Goal: Task Accomplishment & Management: Use online tool/utility

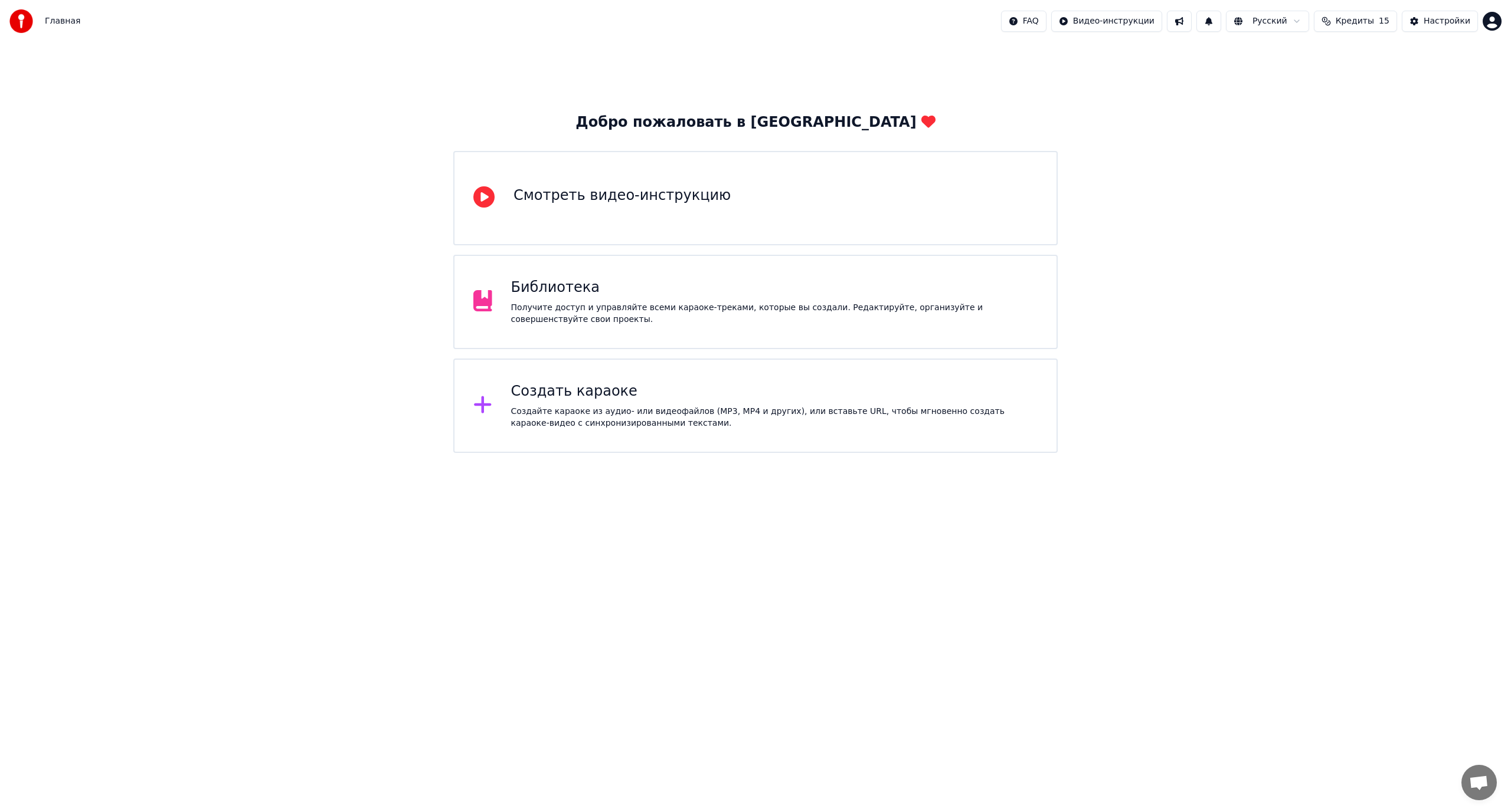
click at [574, 415] on div "Создайте караоке из аудио- или видеофайлов (MP3, MP4 и других), или вставьте UR…" at bounding box center [774, 417] width 527 height 24
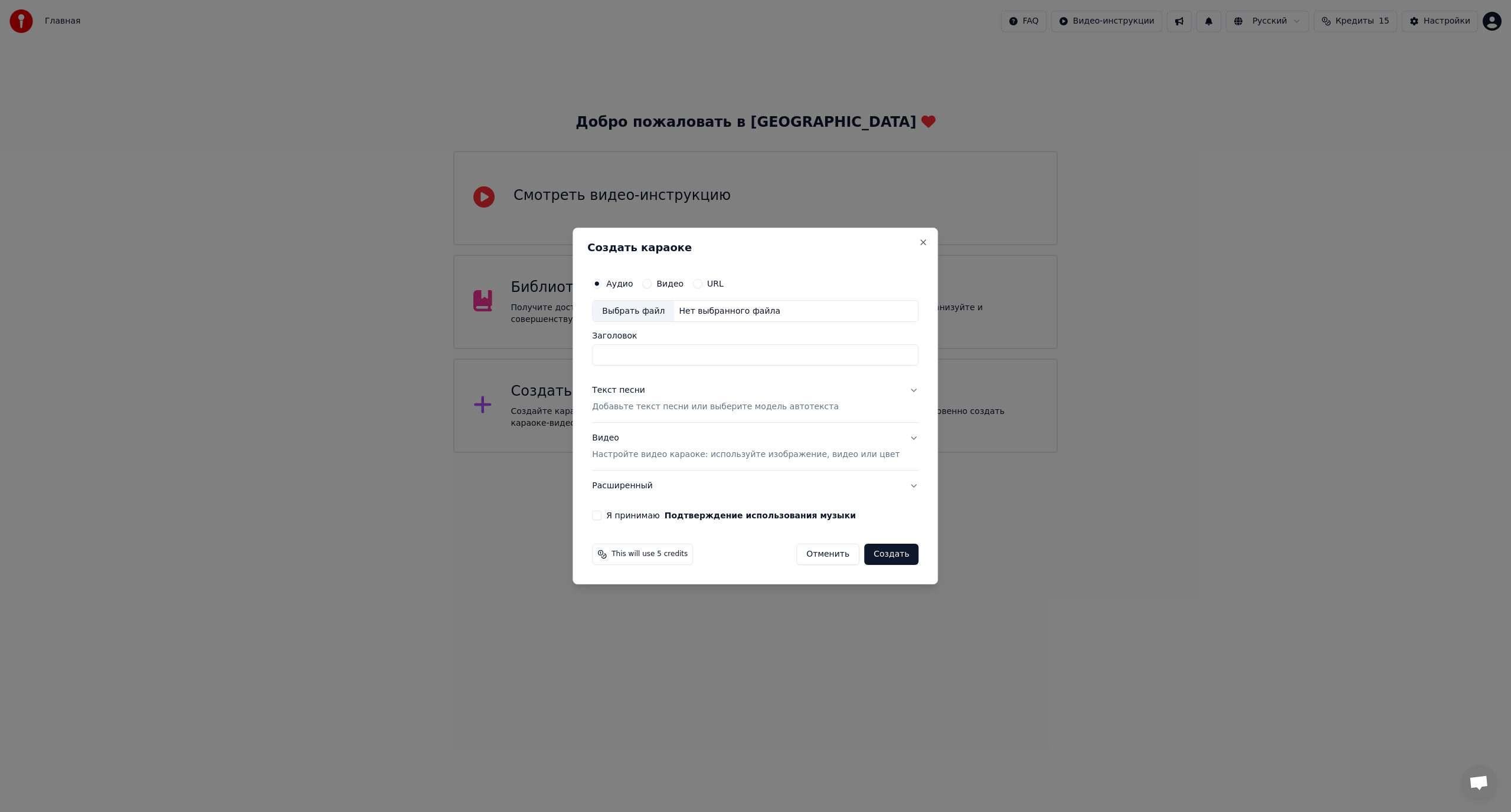
click at [646, 315] on div "Выбрать файл" at bounding box center [633, 312] width 81 height 22
type input "**********"
click at [638, 404] on p "Добавьте текст песни или выберите модель автотекста" at bounding box center [715, 407] width 247 height 11
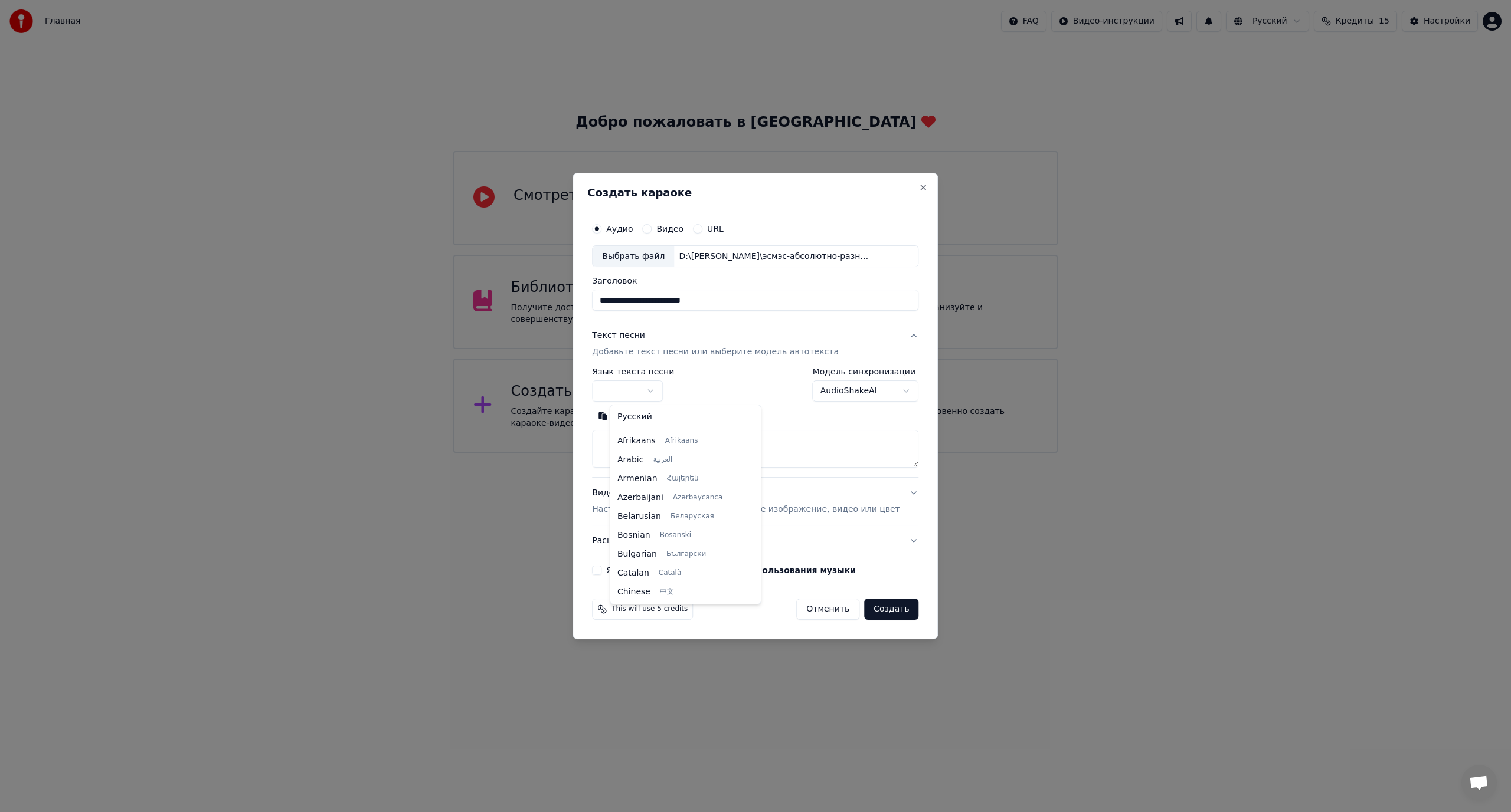
click at [637, 393] on body "**********" at bounding box center [756, 226] width 1511 height 453
select select "**"
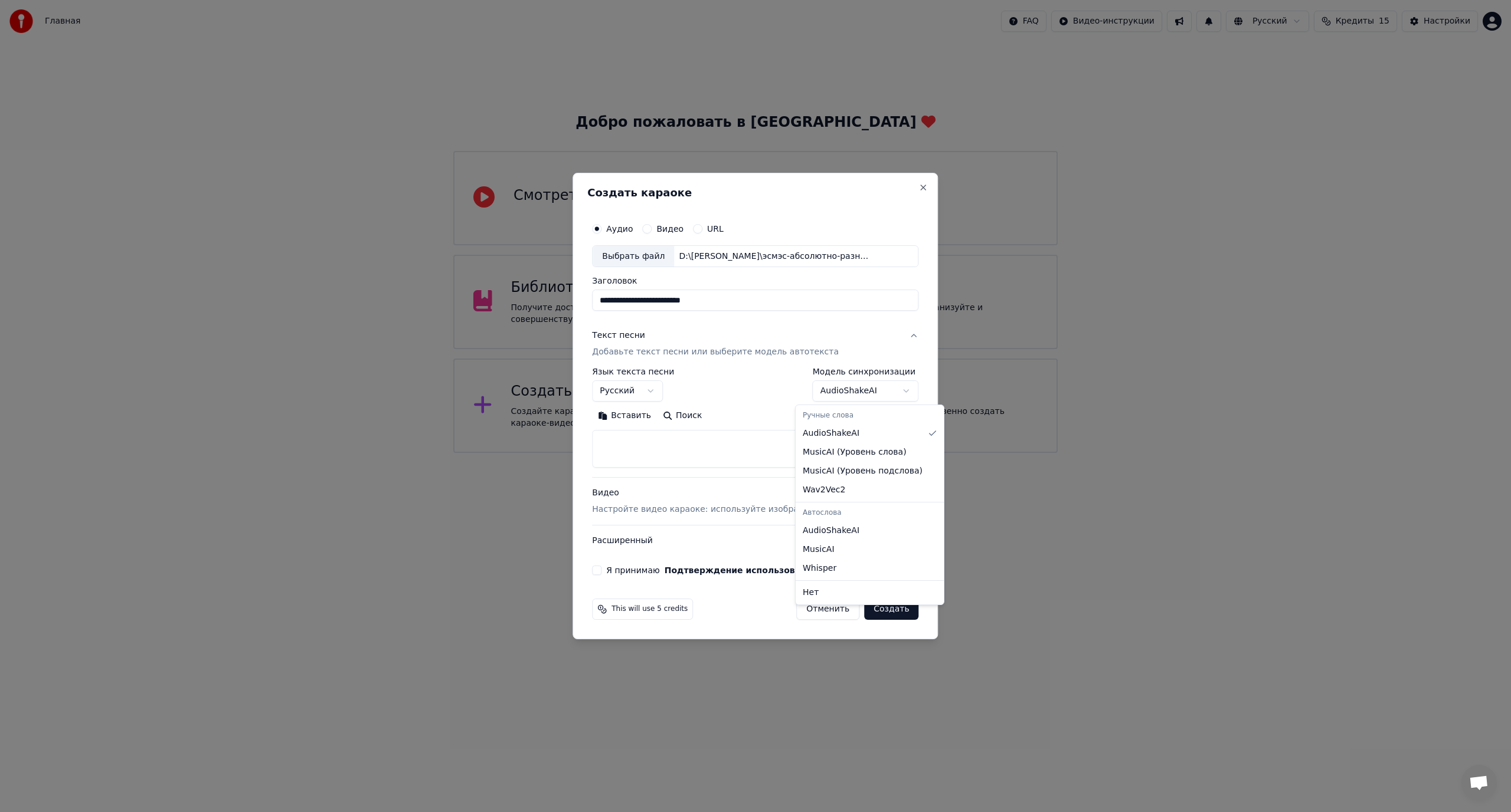
click at [871, 393] on body "**********" at bounding box center [756, 226] width 1511 height 453
select select "**********"
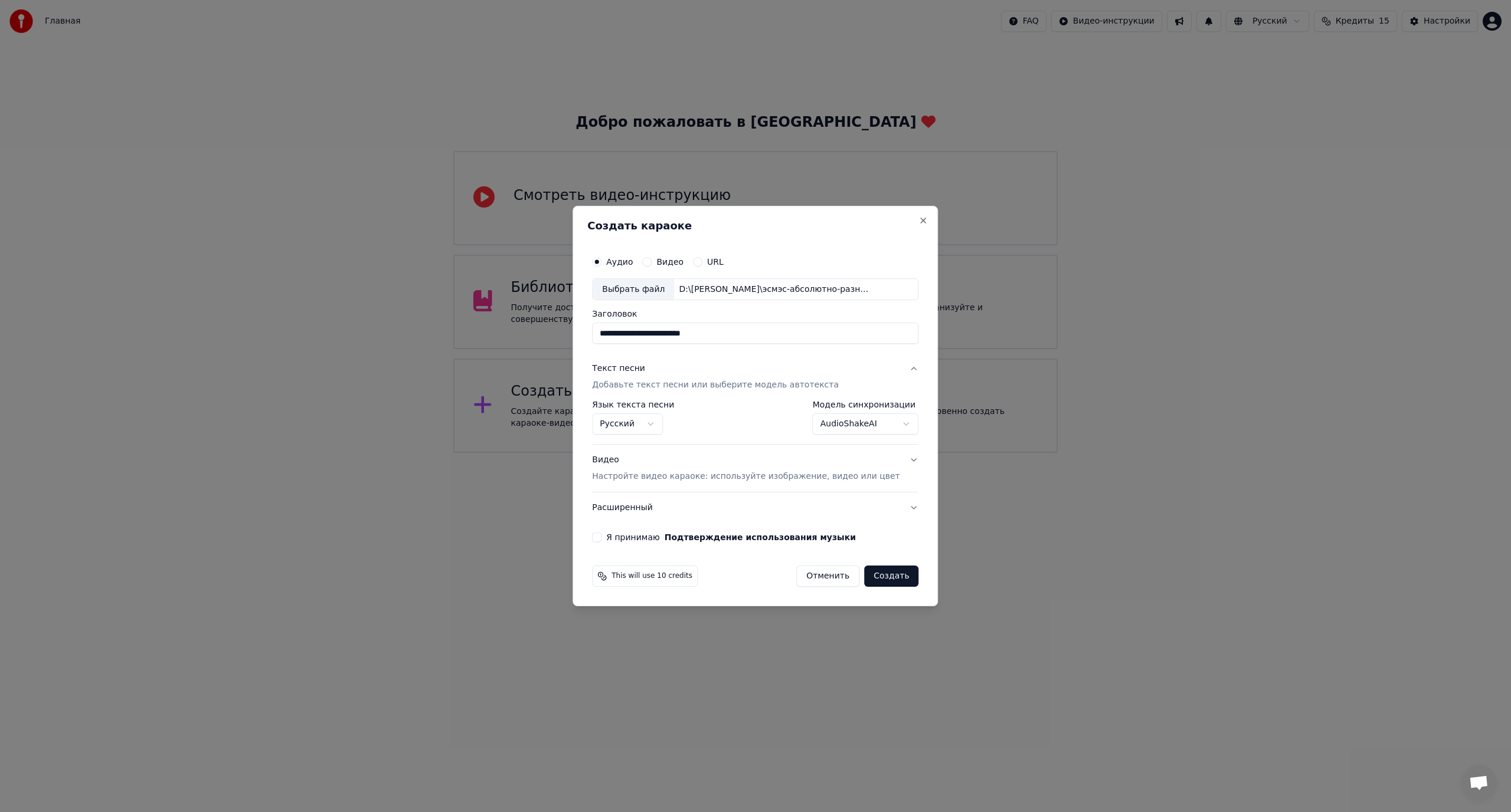
click at [602, 535] on button "Я принимаю Подтверждение использования музыки" at bounding box center [596, 537] width 9 height 9
click at [878, 578] on button "Создать" at bounding box center [891, 576] width 55 height 22
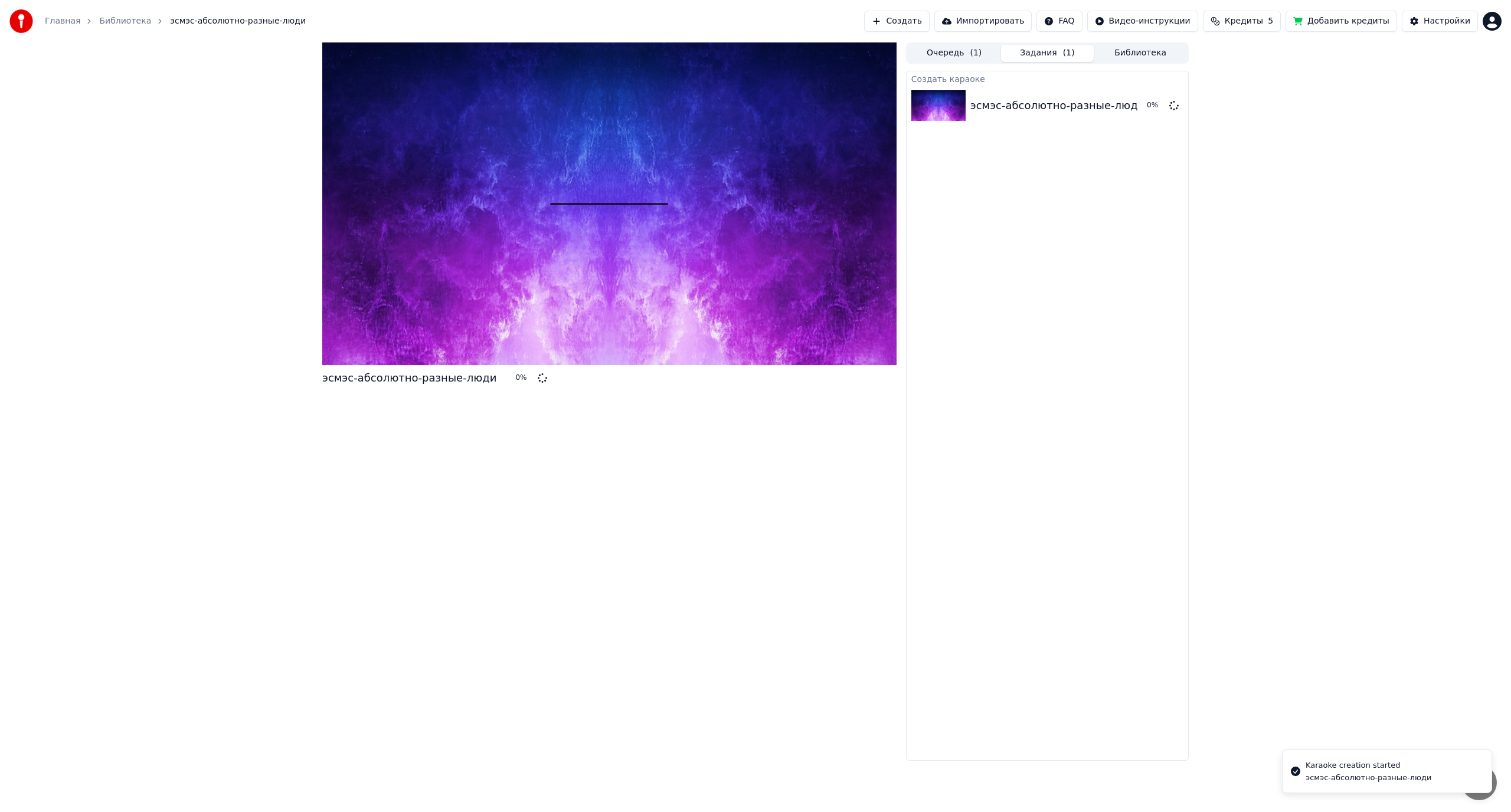
click at [1032, 16] on button "Импортировать" at bounding box center [983, 22] width 98 height 22
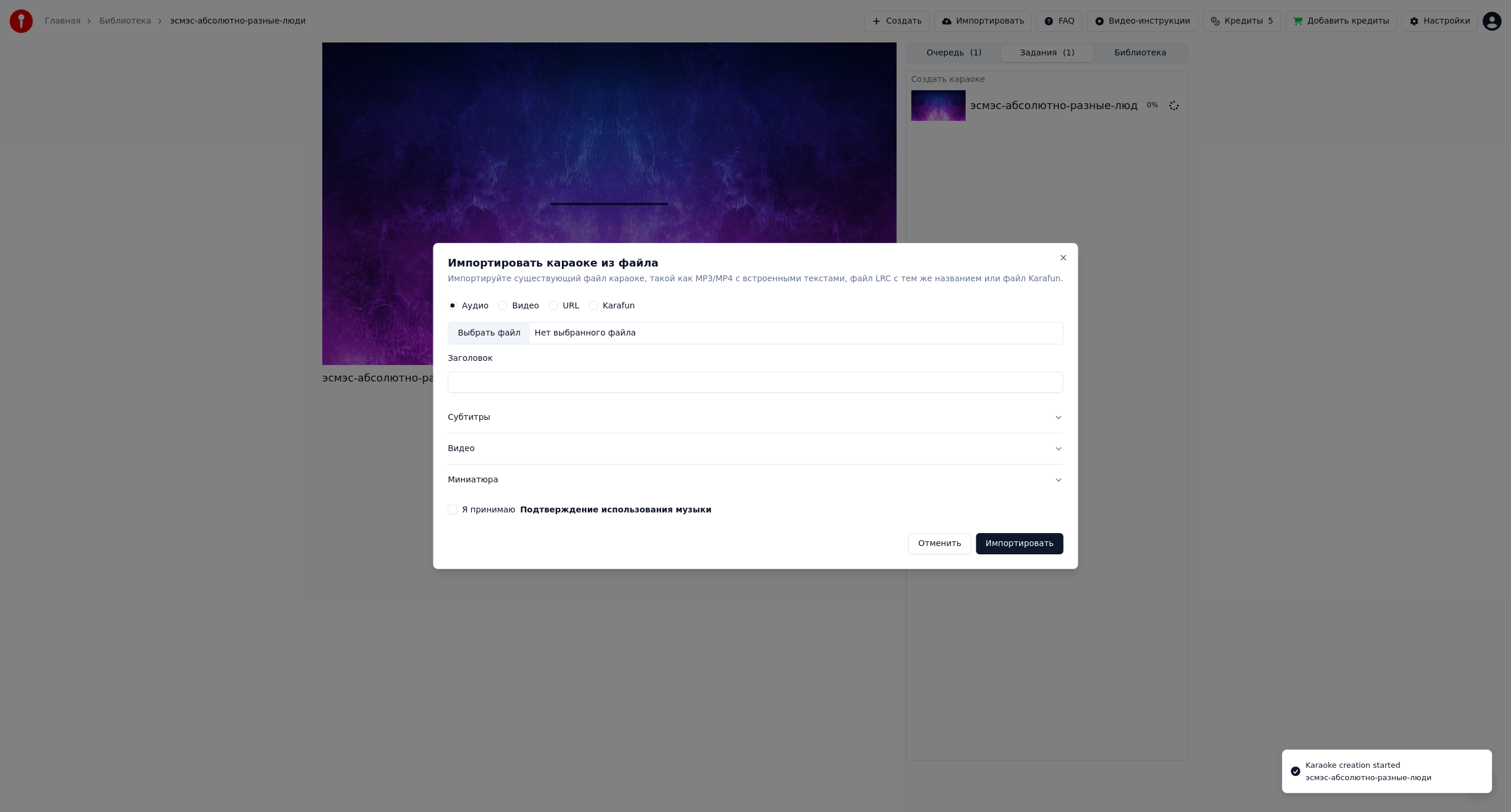
drag, startPoint x: 1136, startPoint y: 239, endPoint x: 1108, endPoint y: 232, distance: 28.9
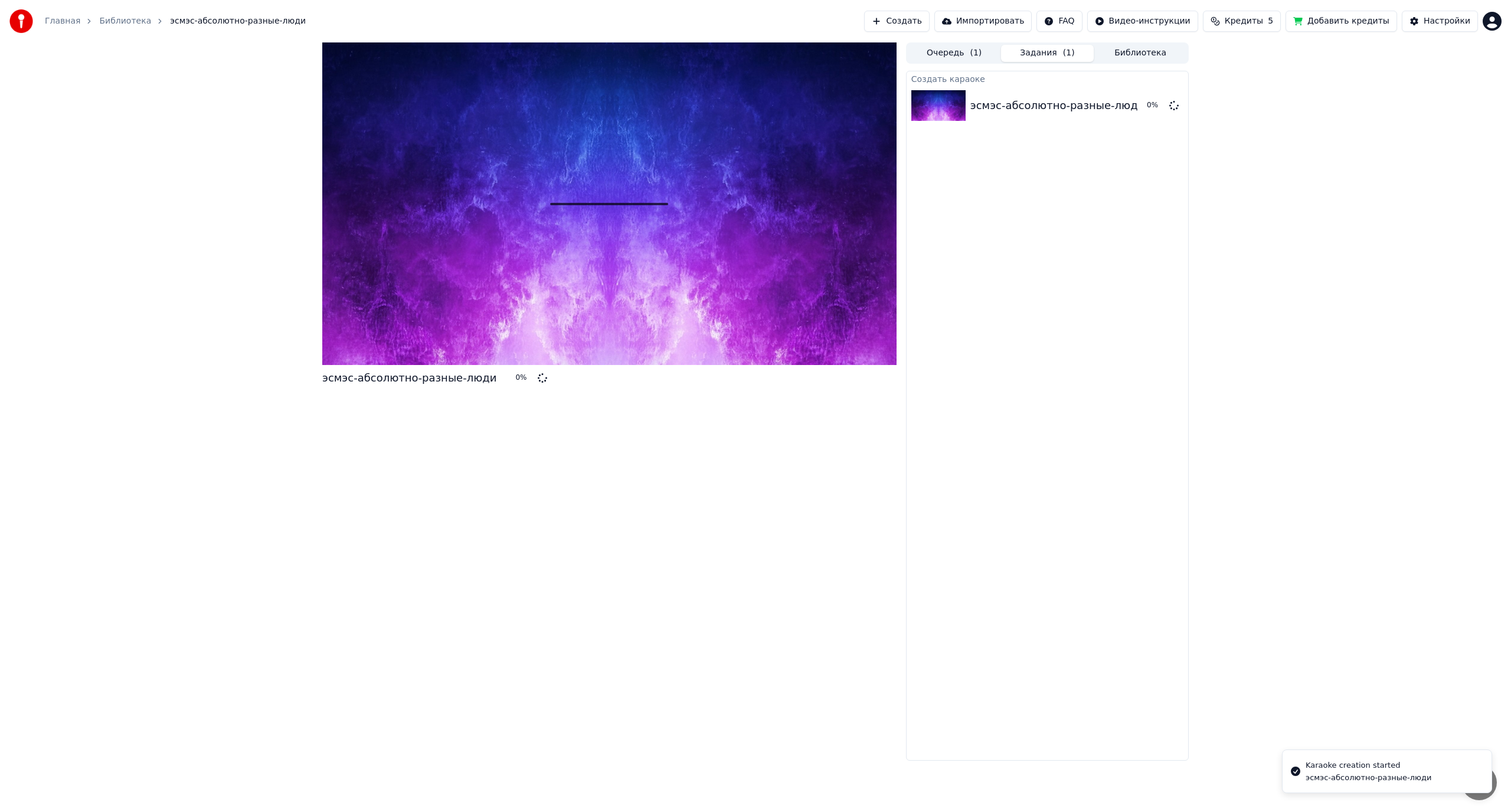
click at [929, 18] on button "Создать" at bounding box center [896, 22] width 65 height 22
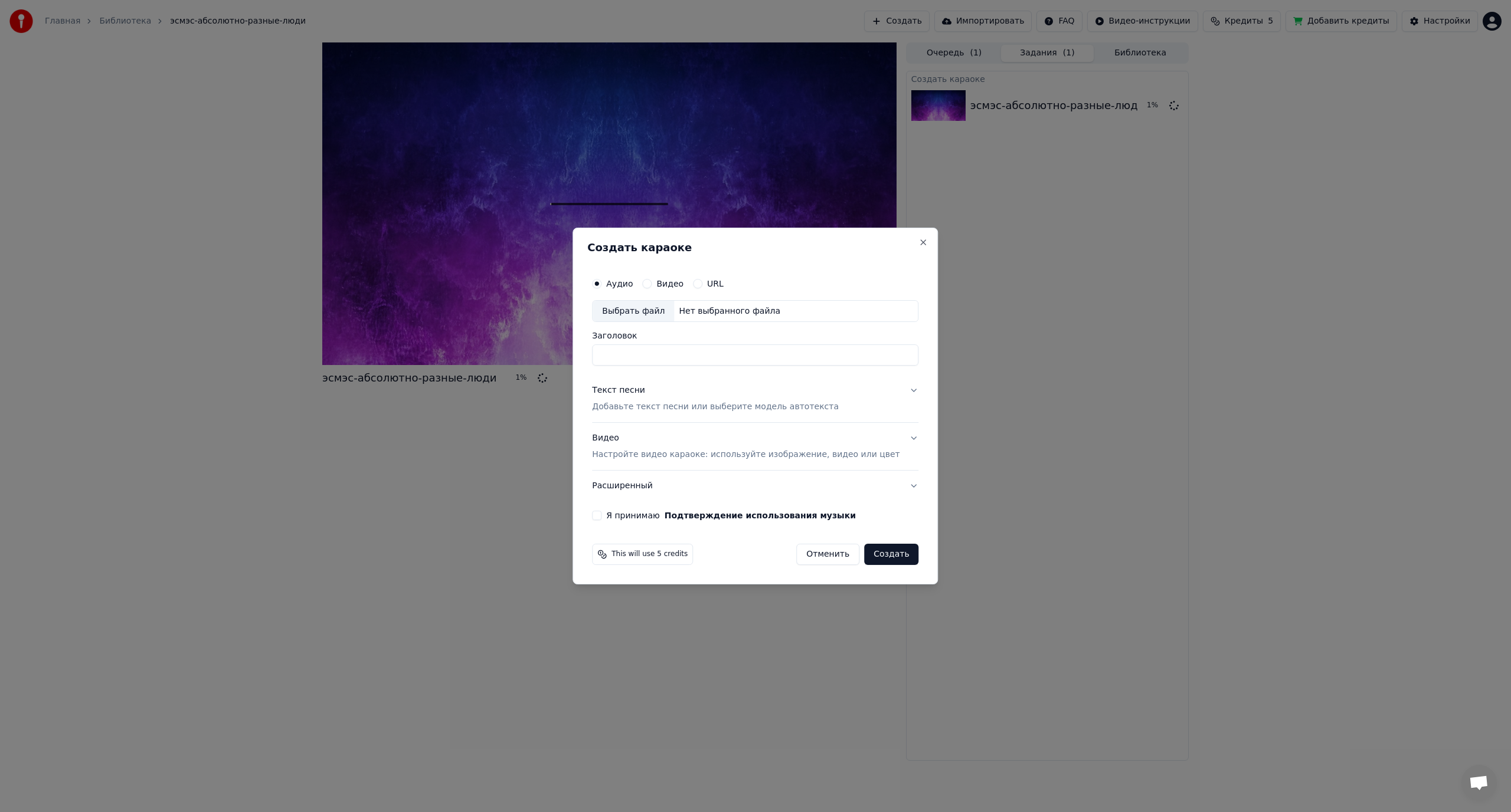
click at [621, 313] on div "Выбрать файл" at bounding box center [633, 312] width 81 height 22
type input "**********"
click at [658, 404] on p "Добавьте текст песни или выберите модель автотекста" at bounding box center [715, 407] width 247 height 11
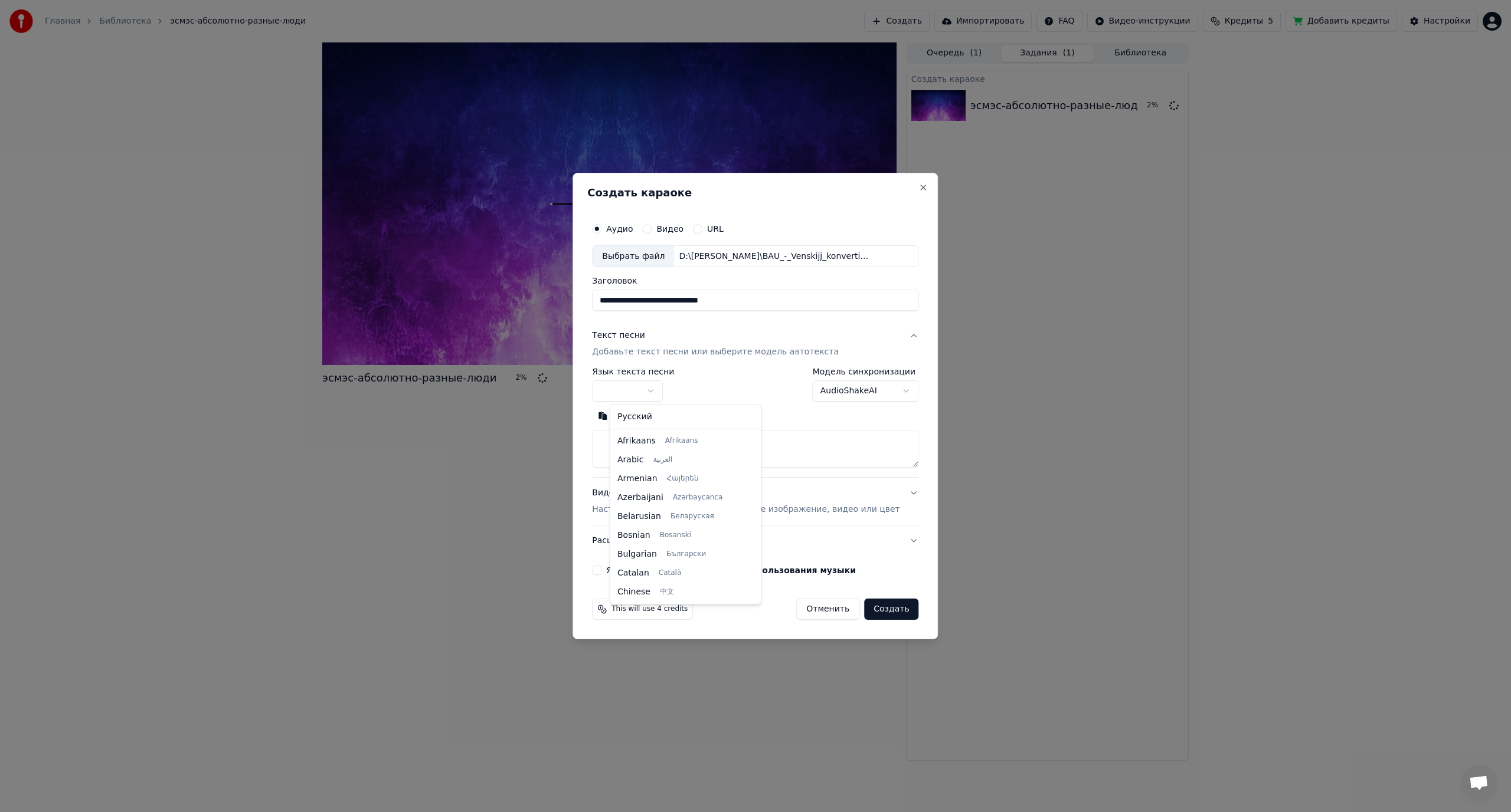
click at [628, 387] on body "**********" at bounding box center [756, 406] width 1511 height 812
select select "**"
click at [760, 433] on textarea at bounding box center [755, 449] width 326 height 38
paste textarea "**********"
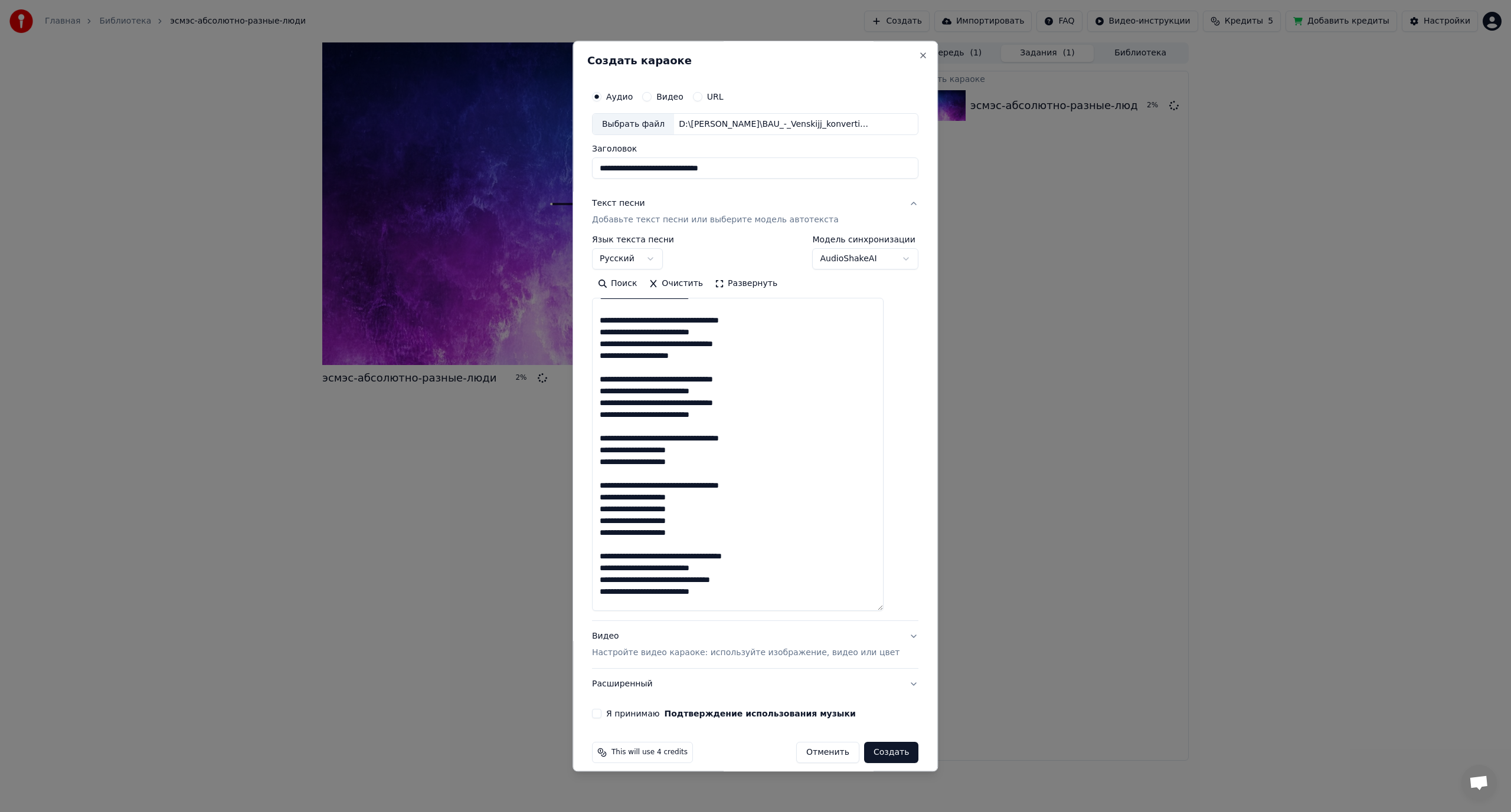
drag, startPoint x: 895, startPoint y: 465, endPoint x: 917, endPoint y: 660, distance: 196.2
click at [939, 668] on body "**********" at bounding box center [756, 406] width 1511 height 812
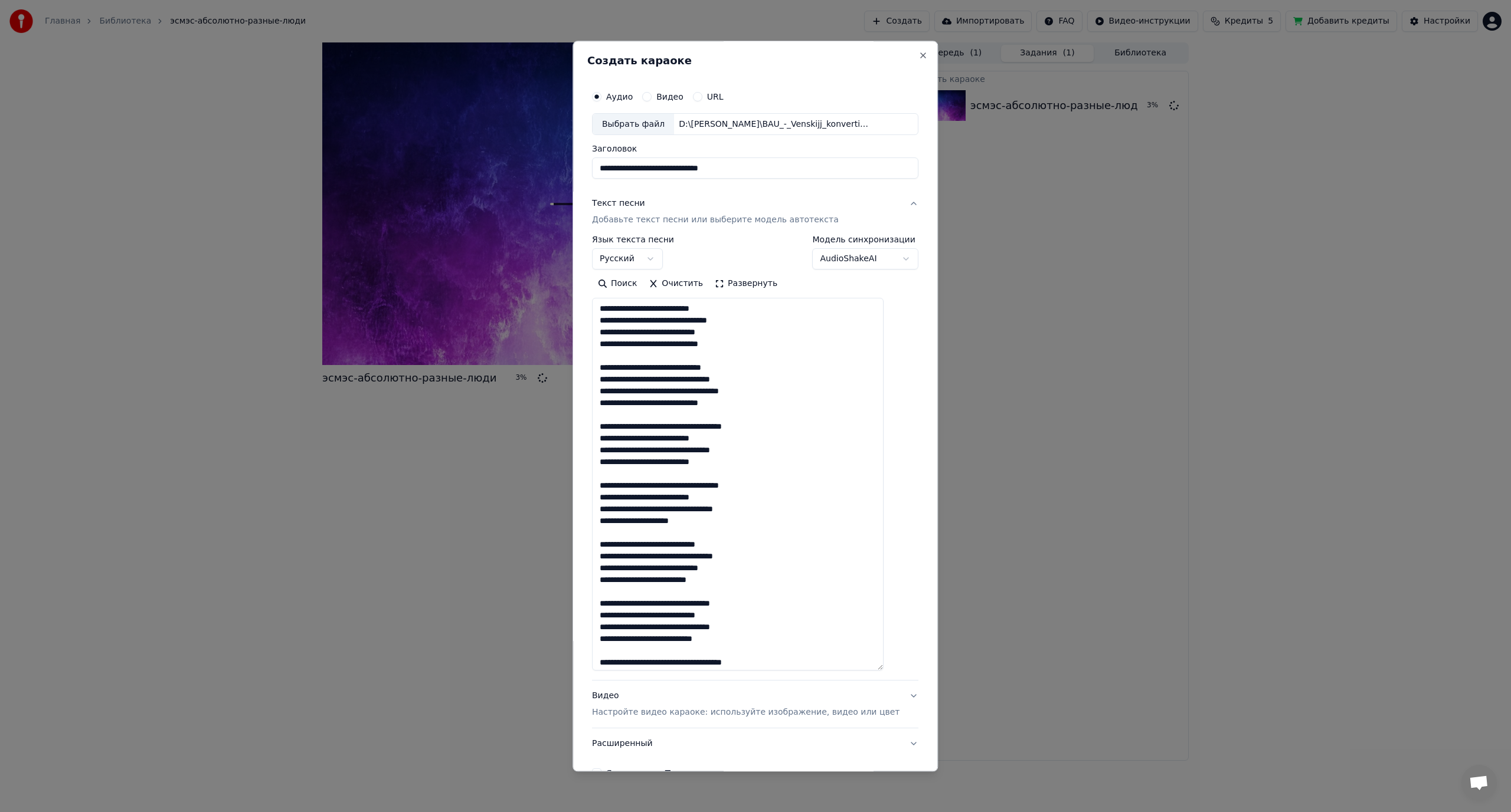
click at [696, 310] on textarea at bounding box center [738, 484] width 292 height 373
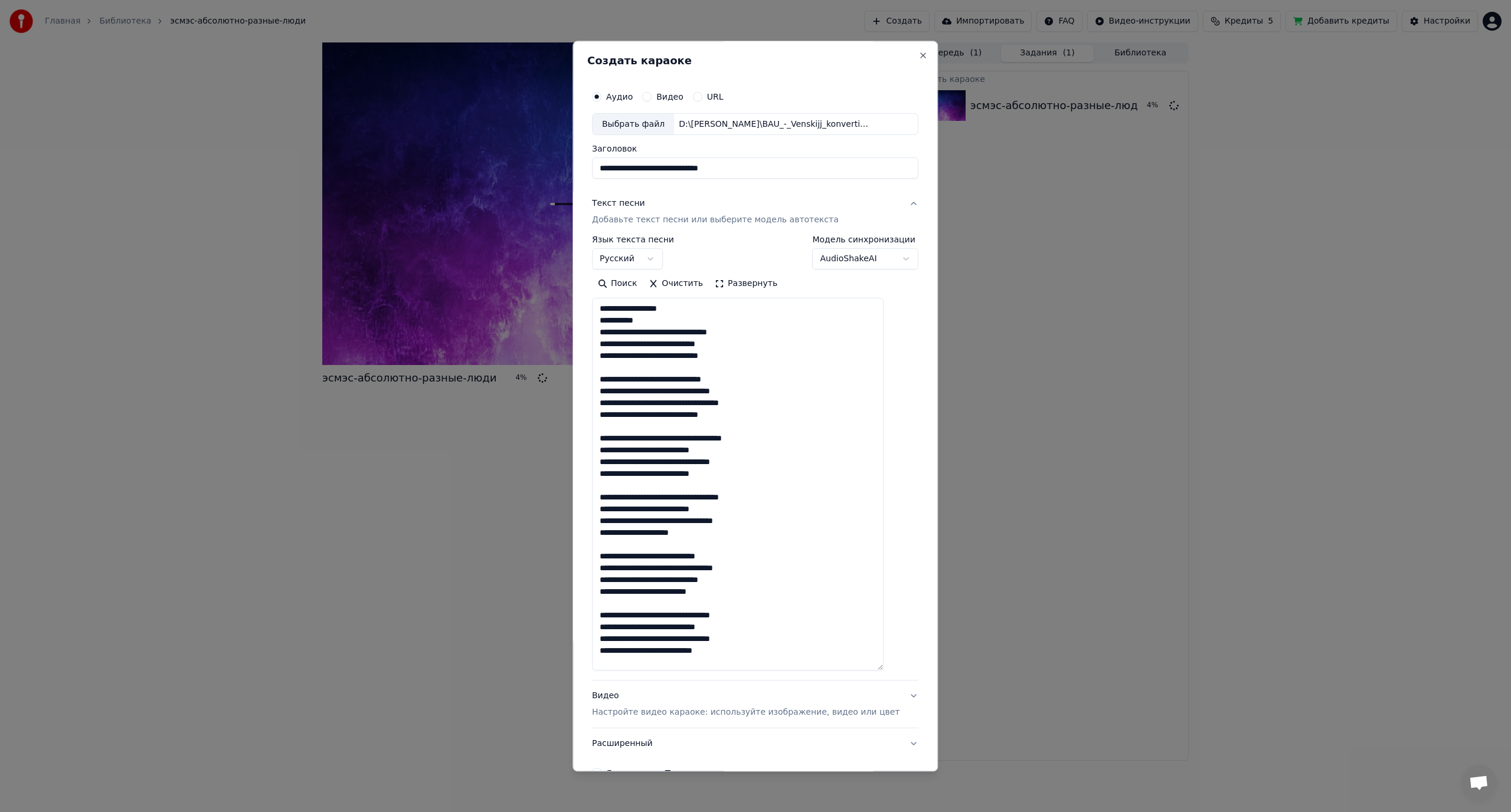
click at [704, 334] on textarea at bounding box center [738, 484] width 292 height 373
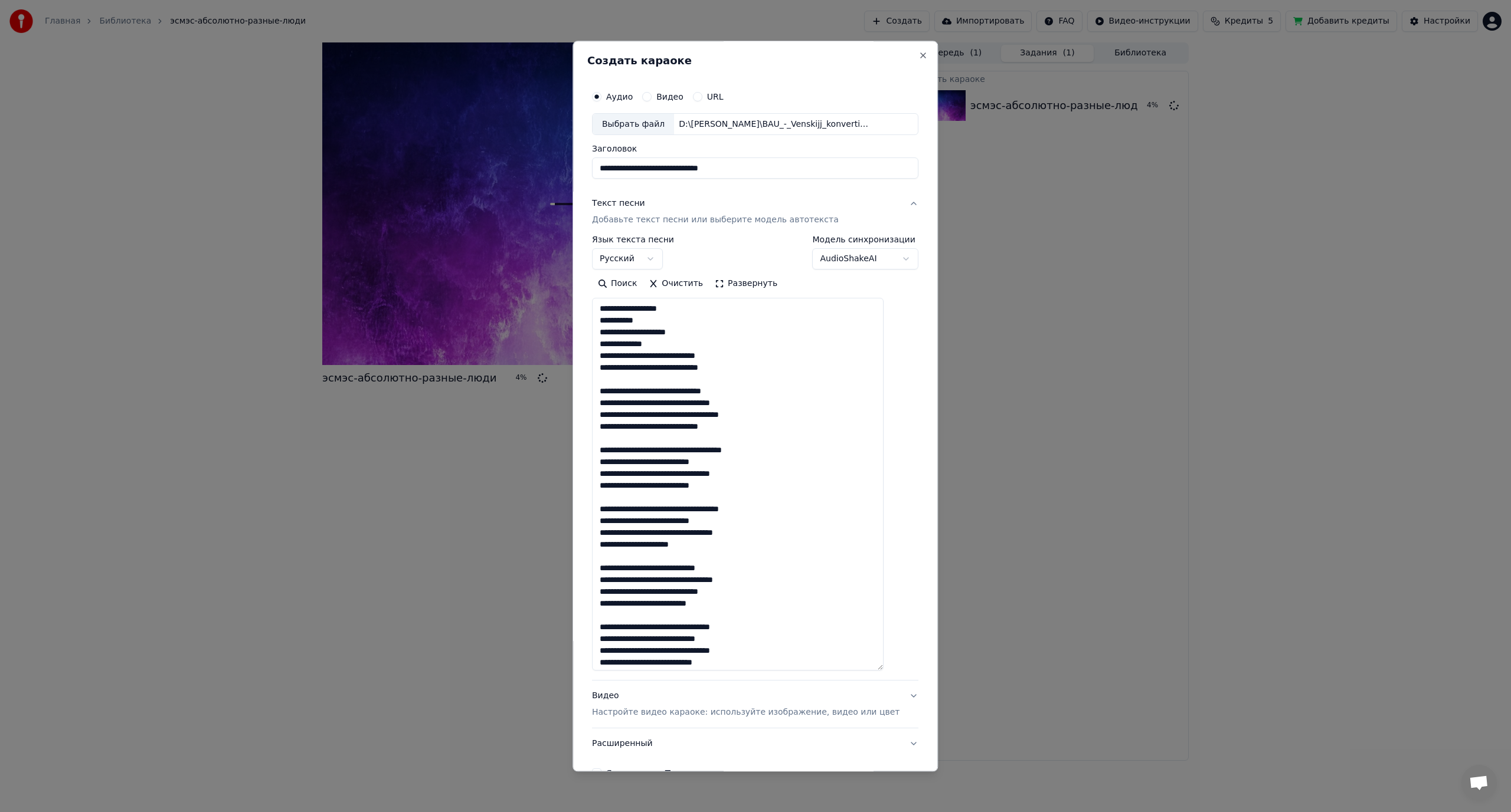
click at [679, 356] on textarea at bounding box center [738, 484] width 292 height 373
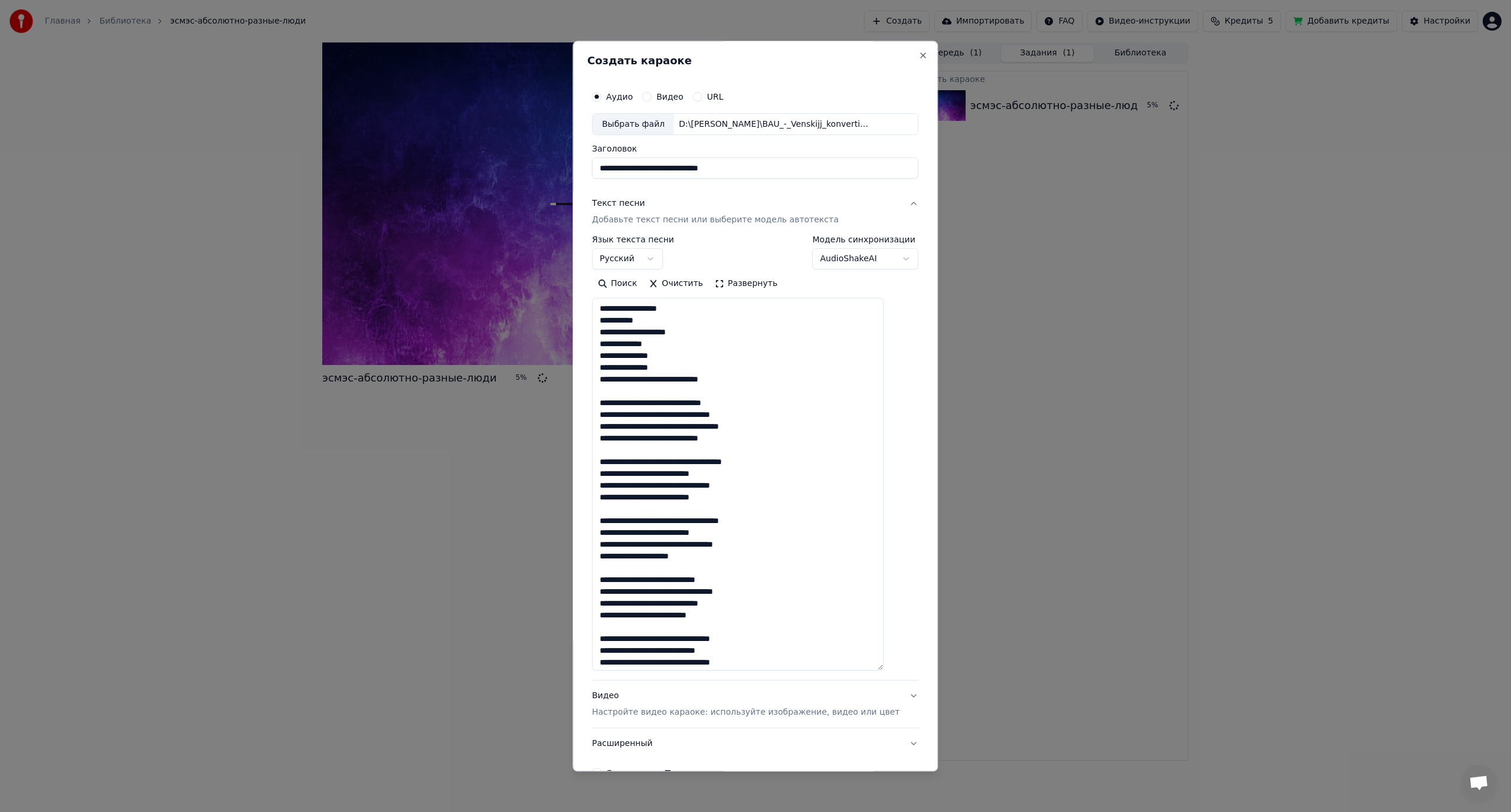
click at [678, 380] on textarea at bounding box center [738, 484] width 292 height 373
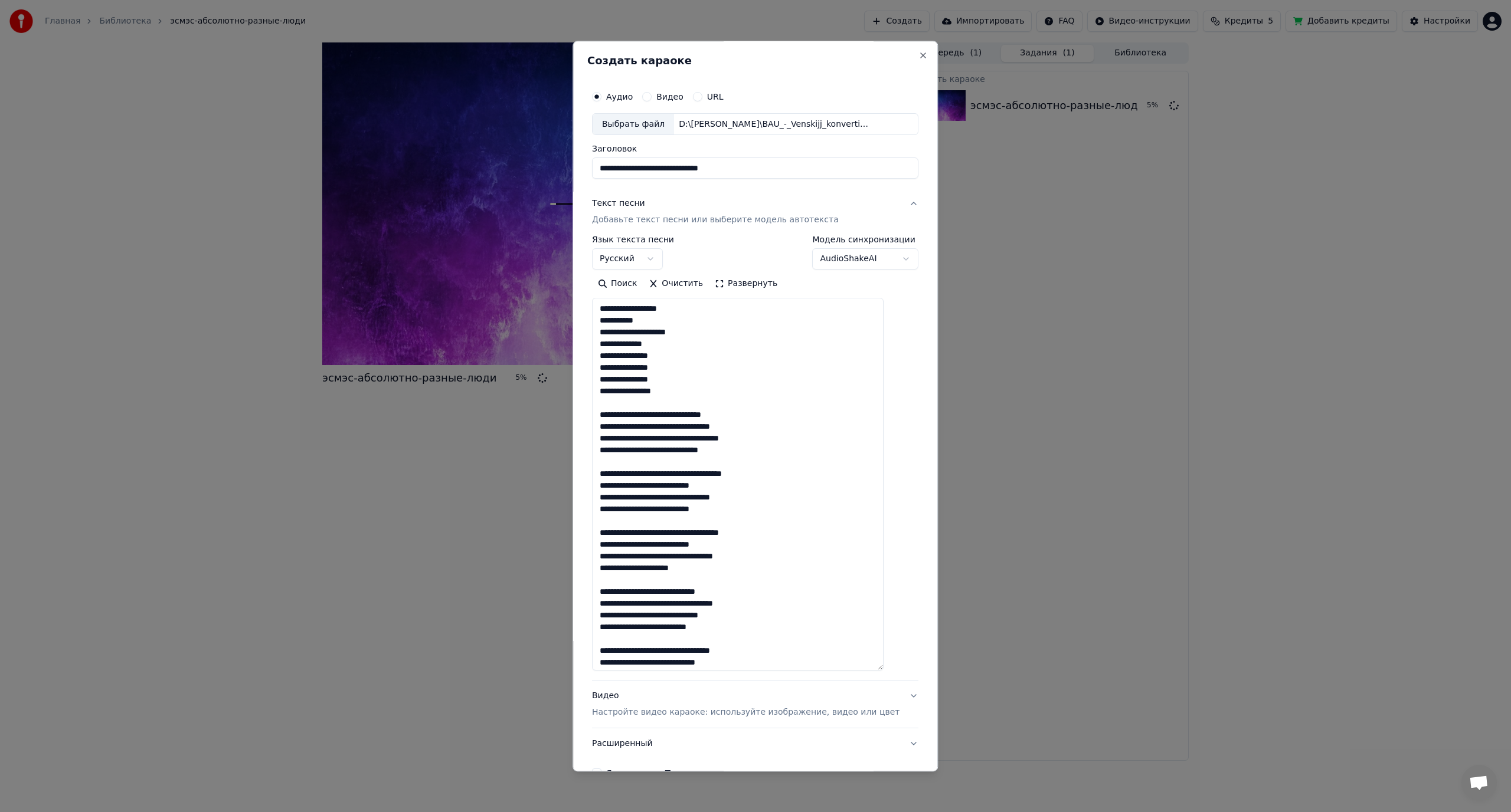
click at [681, 413] on textarea at bounding box center [738, 484] width 292 height 373
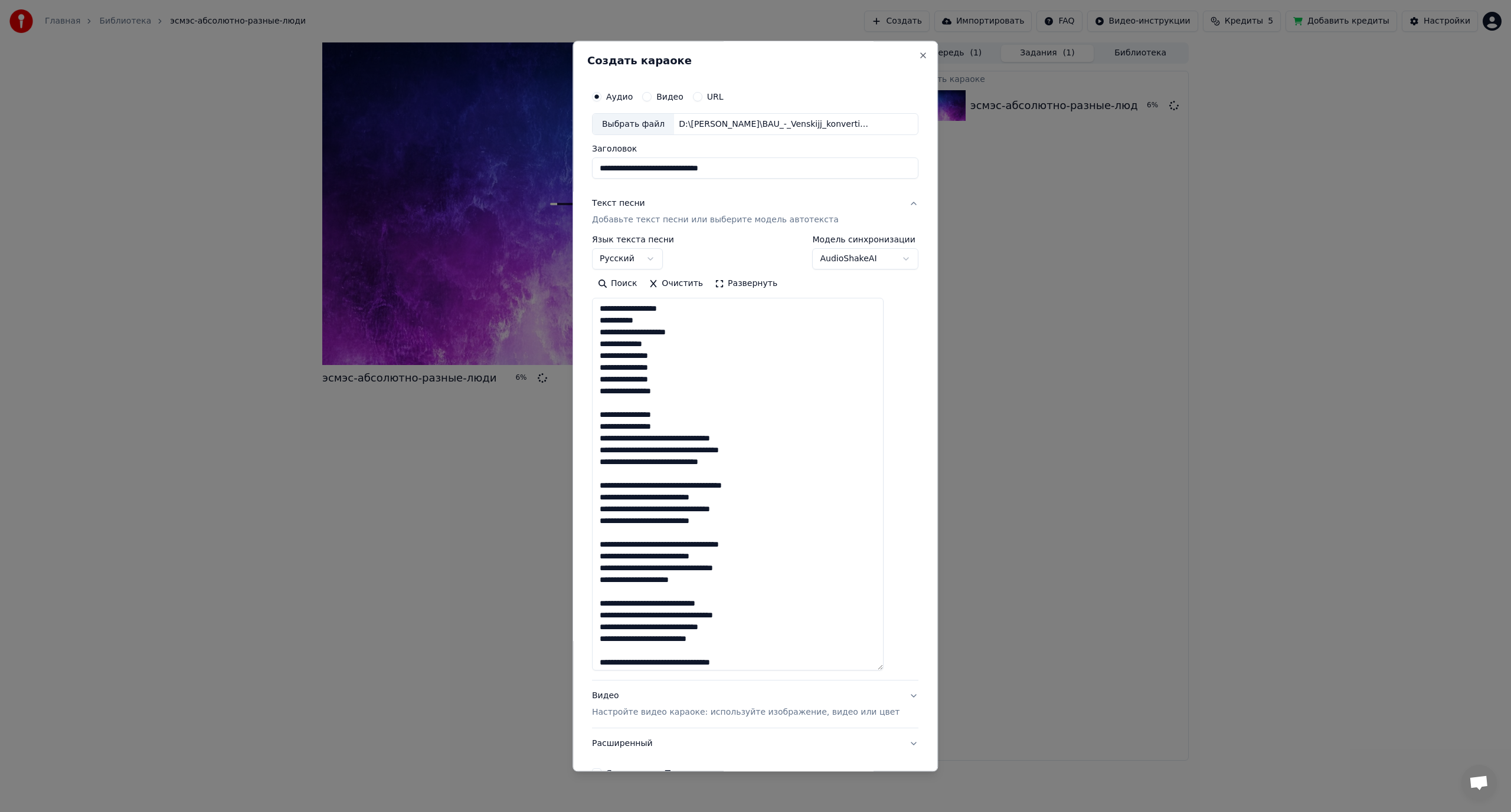
click at [696, 436] on textarea at bounding box center [738, 484] width 292 height 373
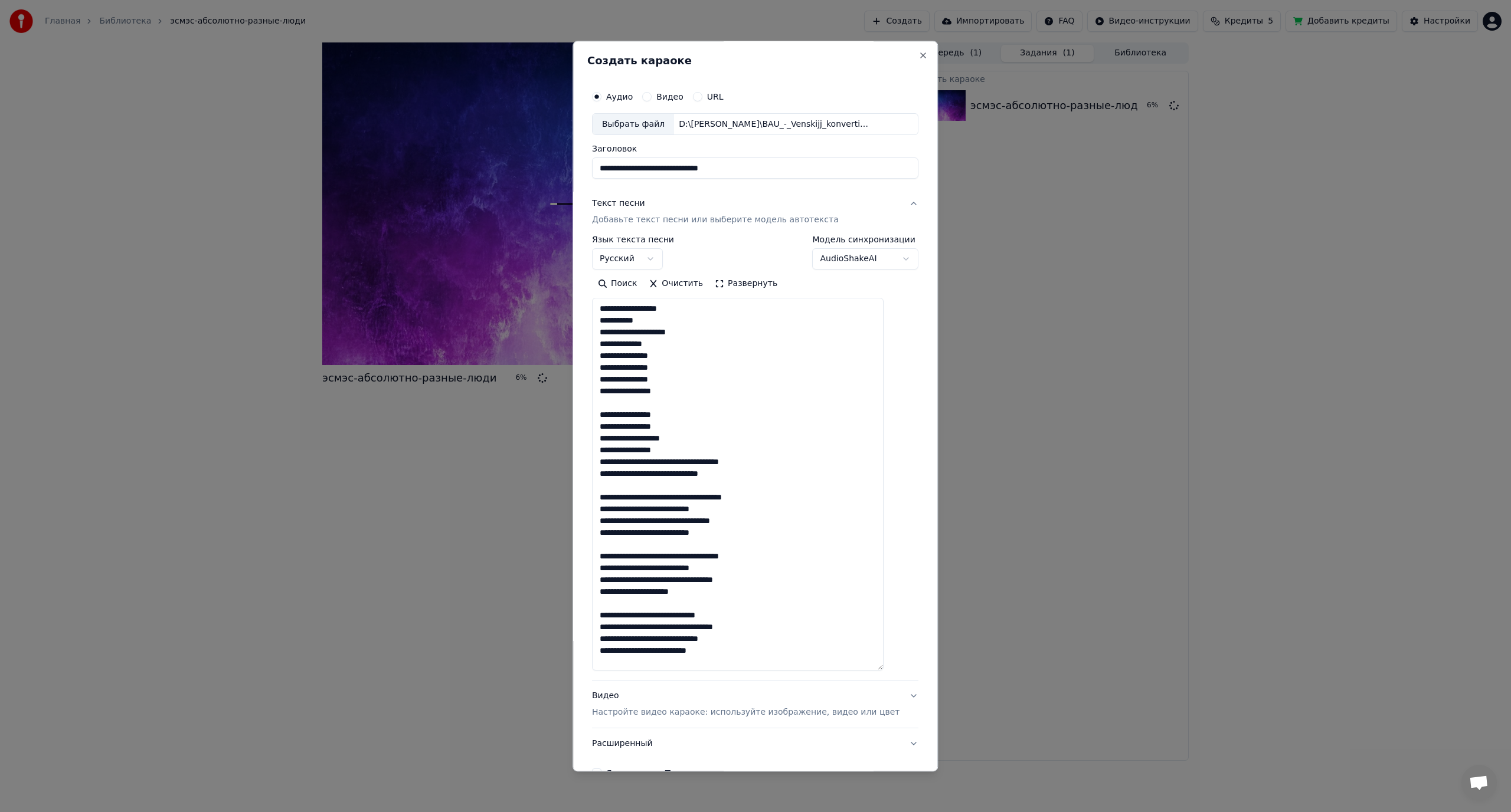
drag, startPoint x: 683, startPoint y: 463, endPoint x: 690, endPoint y: 463, distance: 7.0
click at [690, 463] on textarea at bounding box center [738, 484] width 292 height 373
drag, startPoint x: 679, startPoint y: 486, endPoint x: 687, endPoint y: 486, distance: 8.0
click at [687, 486] on textarea at bounding box center [738, 484] width 292 height 373
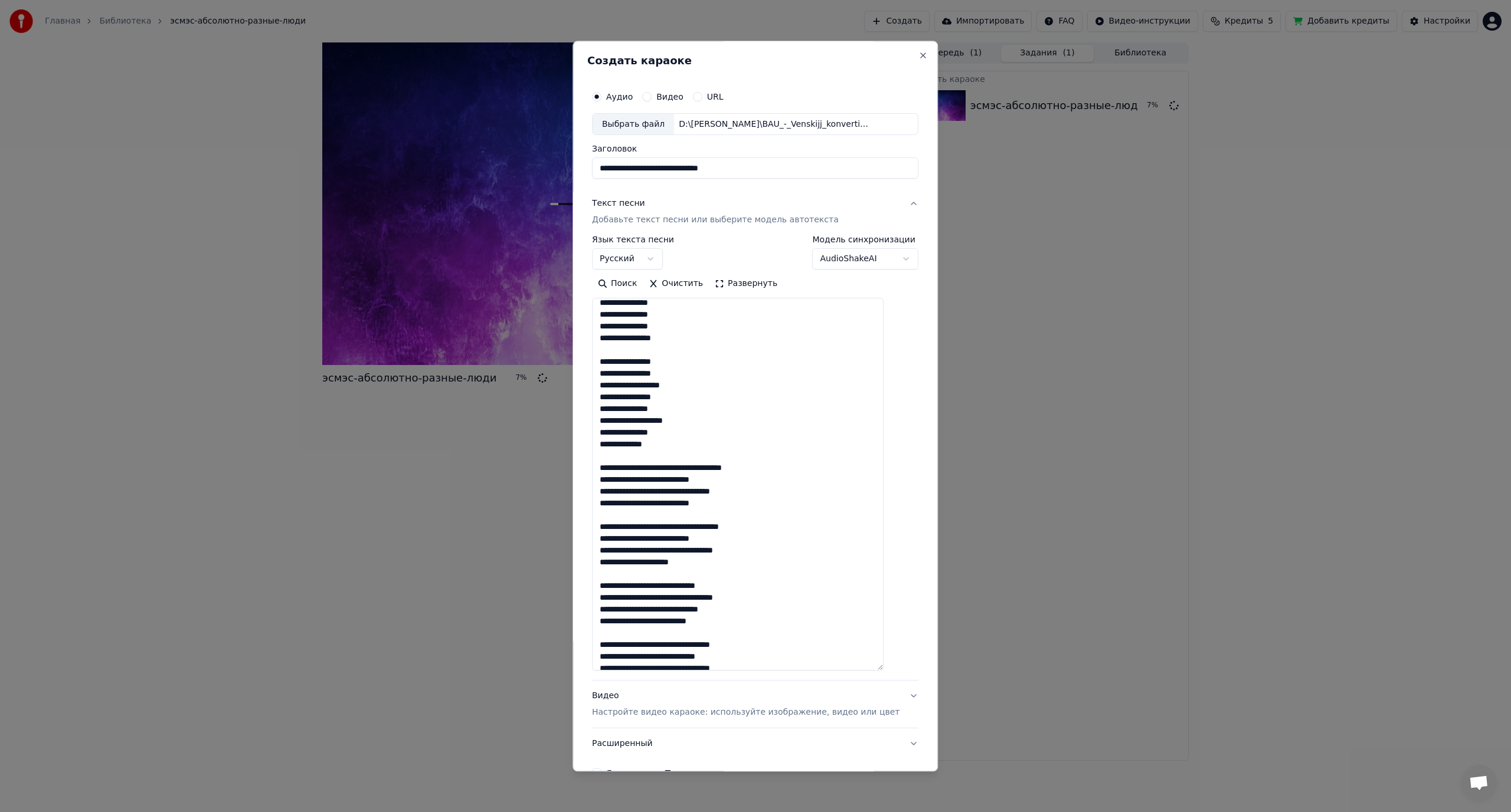
scroll to position [59, 0]
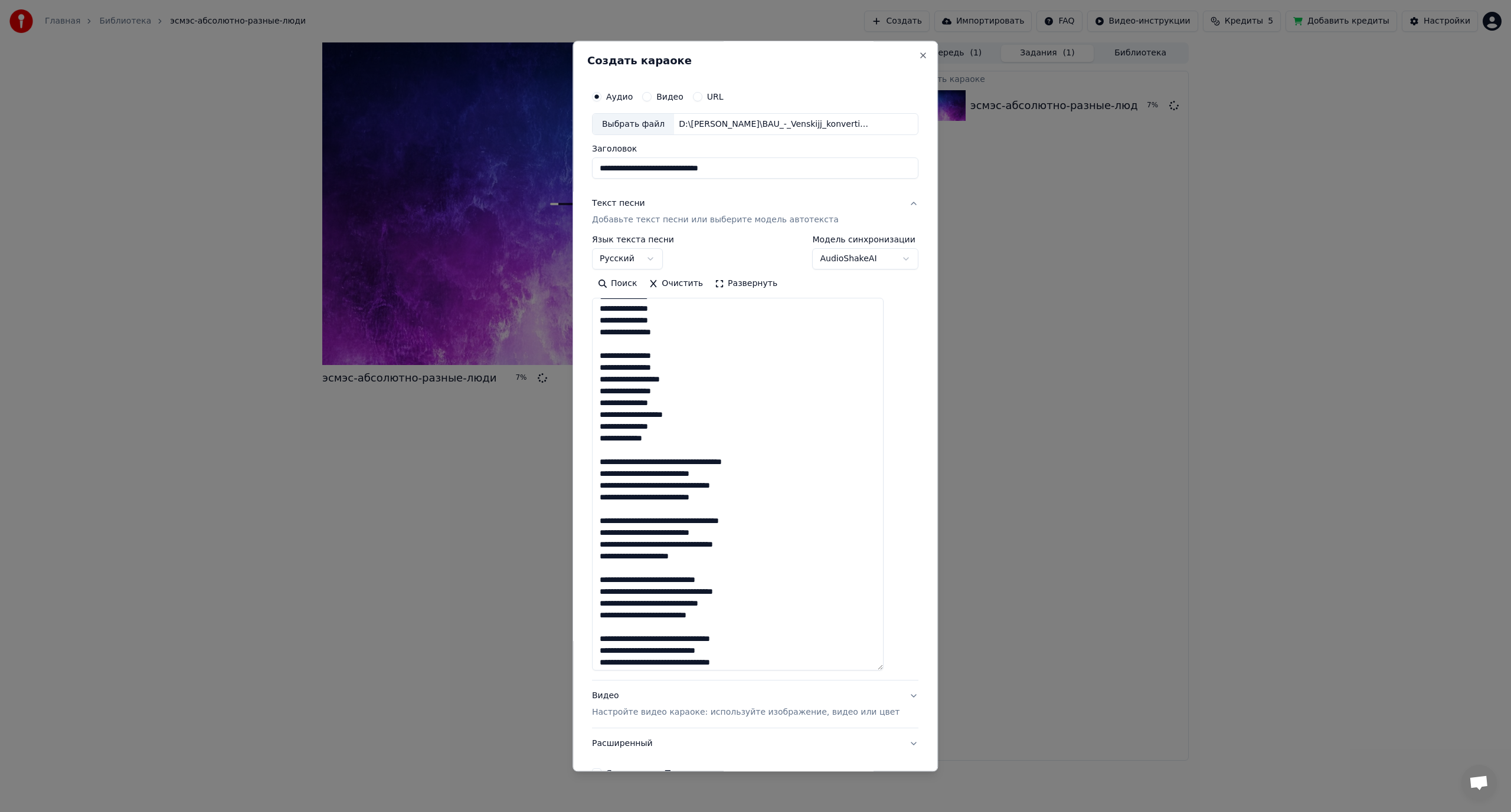
click at [693, 461] on textarea at bounding box center [738, 484] width 292 height 373
click at [691, 461] on textarea at bounding box center [738, 484] width 292 height 373
click at [678, 484] on textarea at bounding box center [738, 484] width 292 height 373
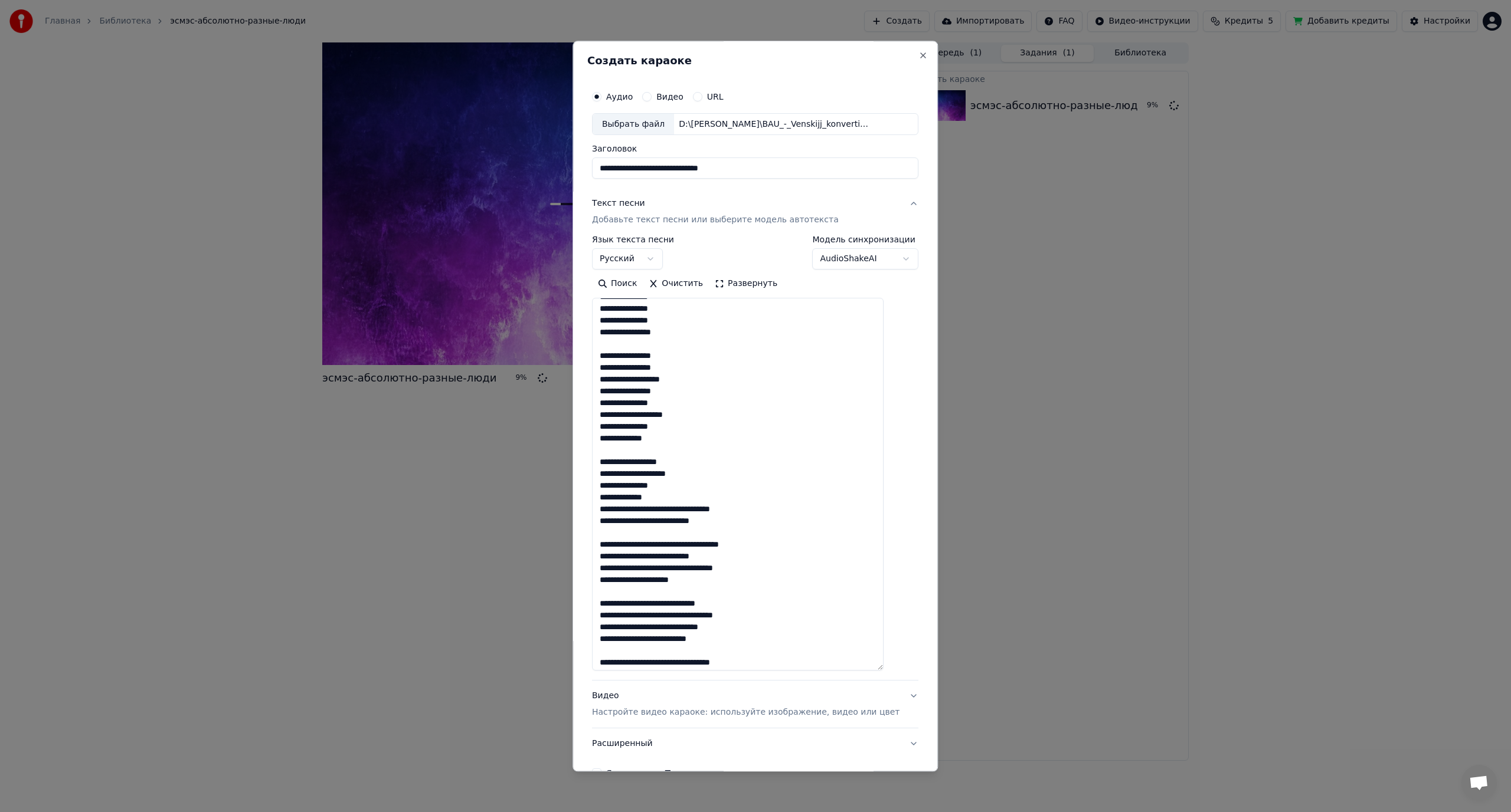
click at [674, 509] on textarea at bounding box center [738, 484] width 292 height 373
click at [680, 532] on textarea at bounding box center [738, 484] width 292 height 373
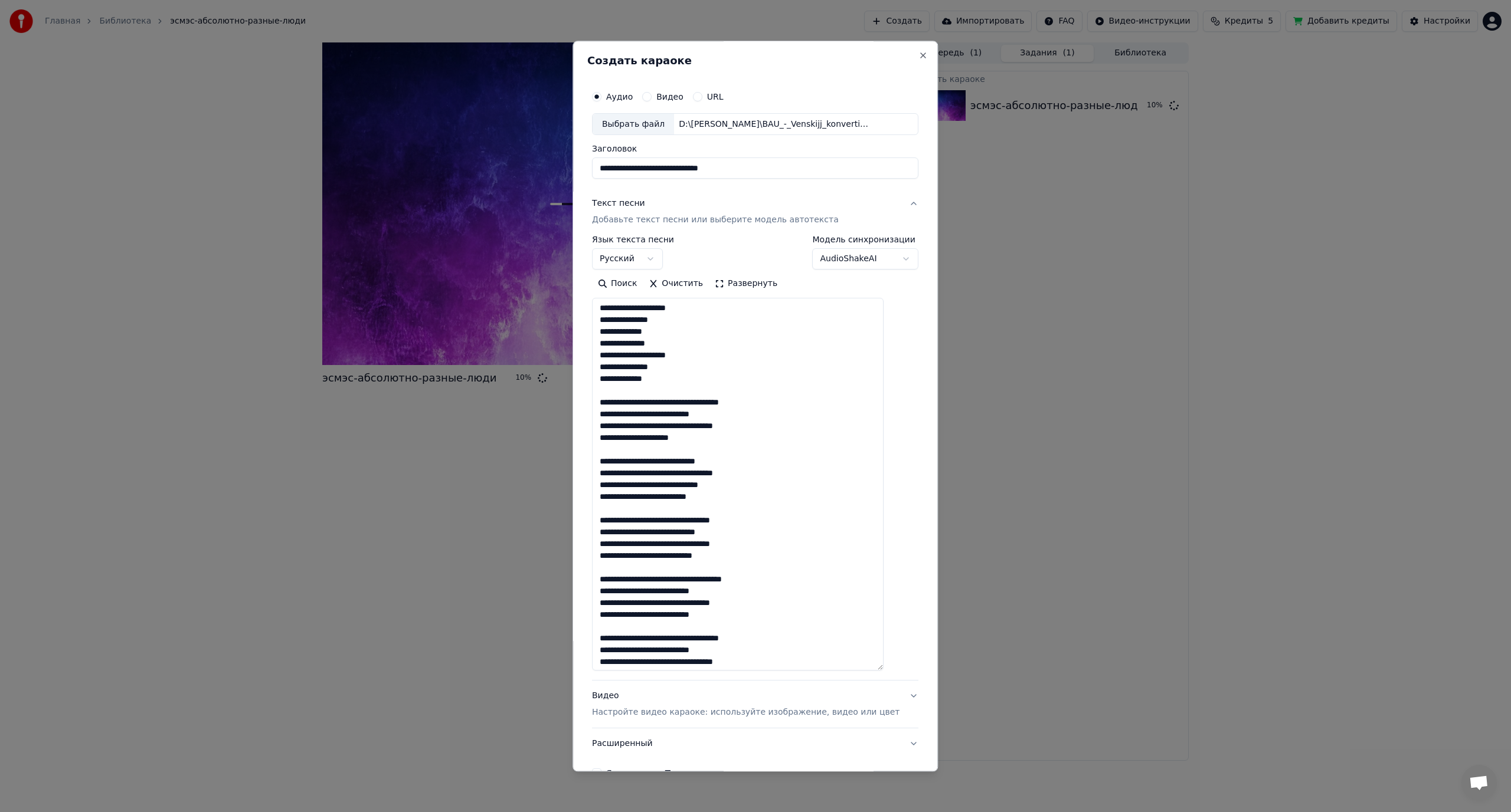
scroll to position [236, 0]
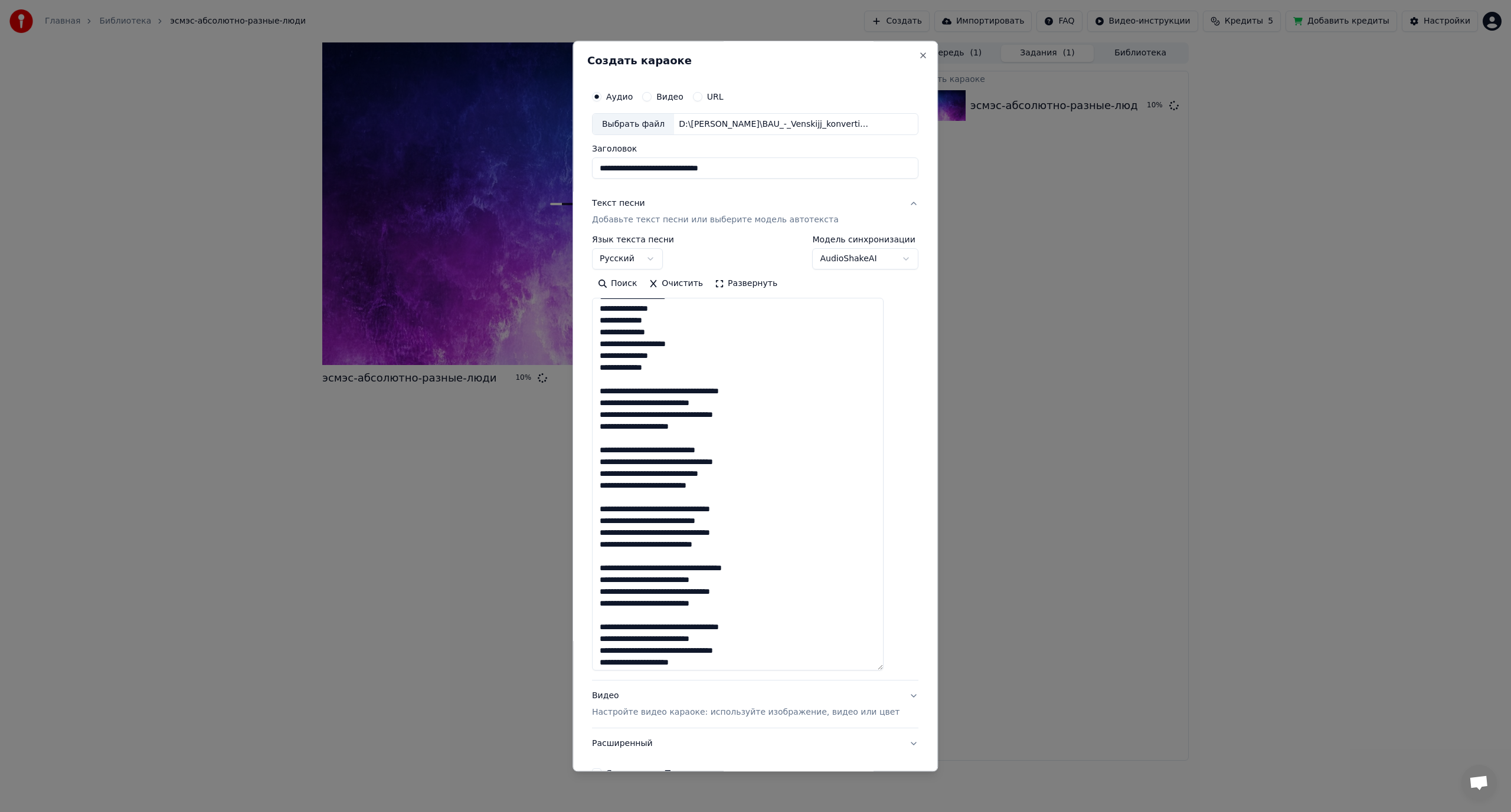
click at [689, 391] on textarea at bounding box center [738, 484] width 292 height 373
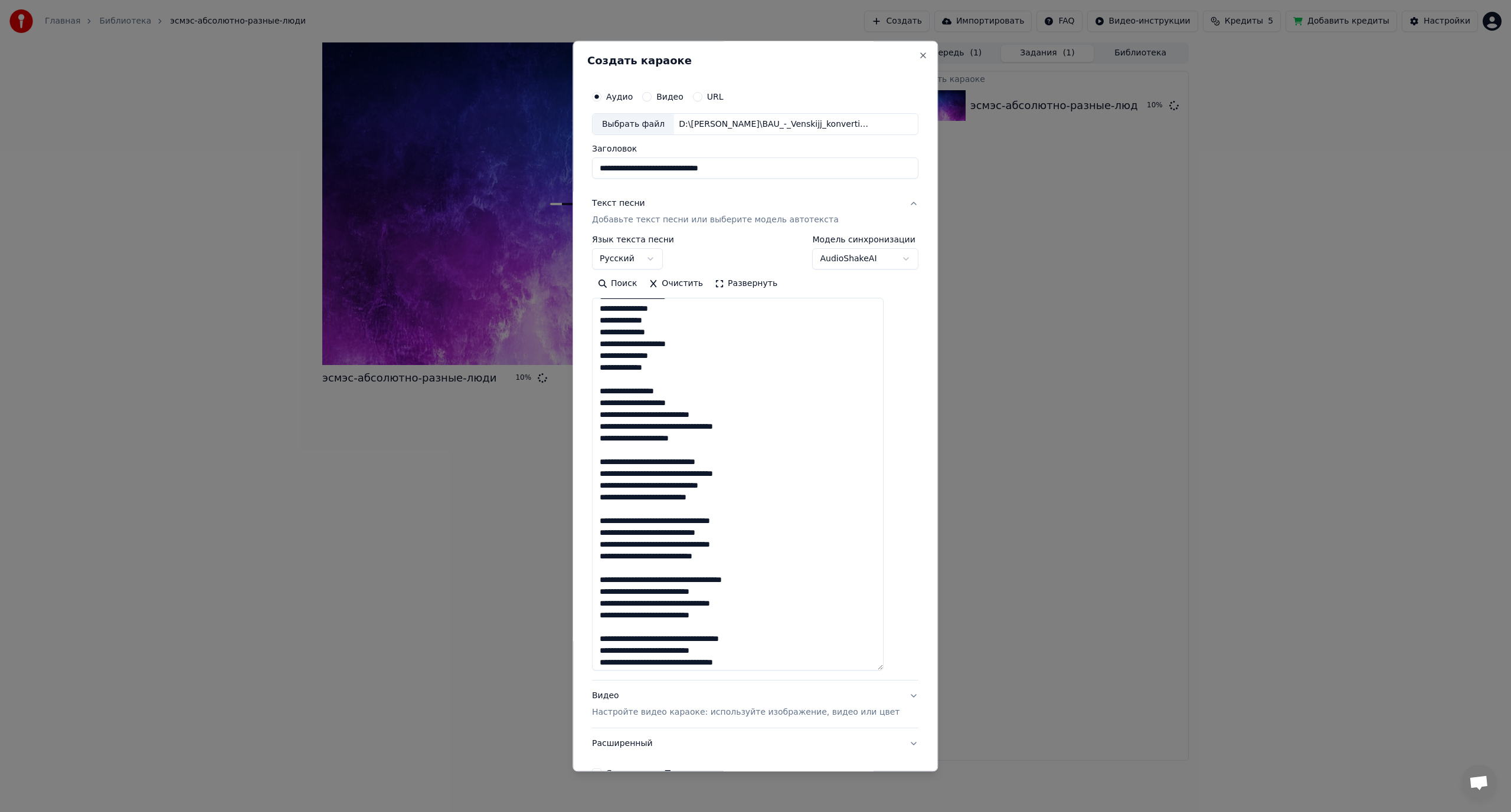
click at [679, 415] on textarea at bounding box center [738, 484] width 292 height 373
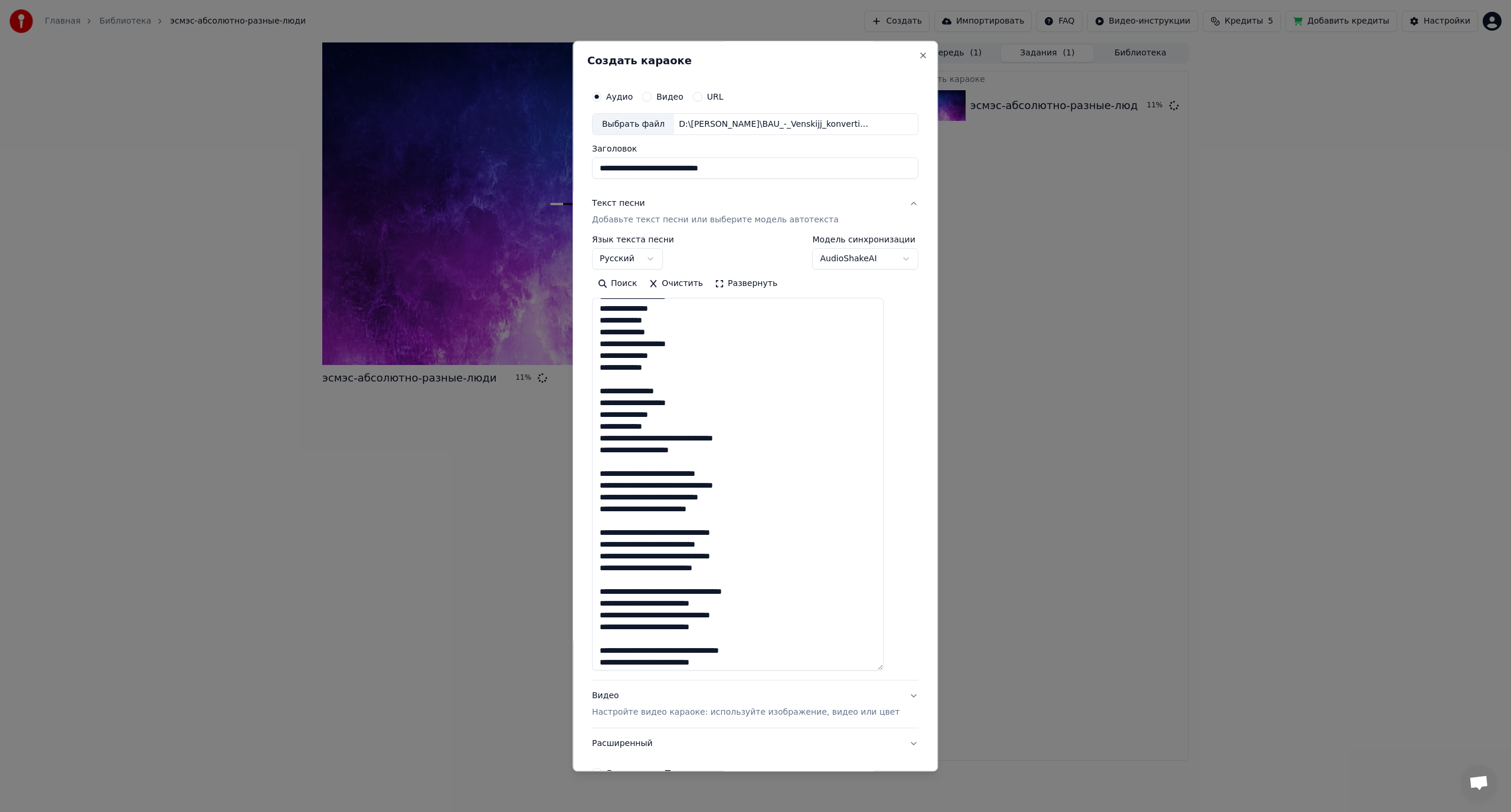
click at [677, 436] on textarea at bounding box center [738, 484] width 292 height 373
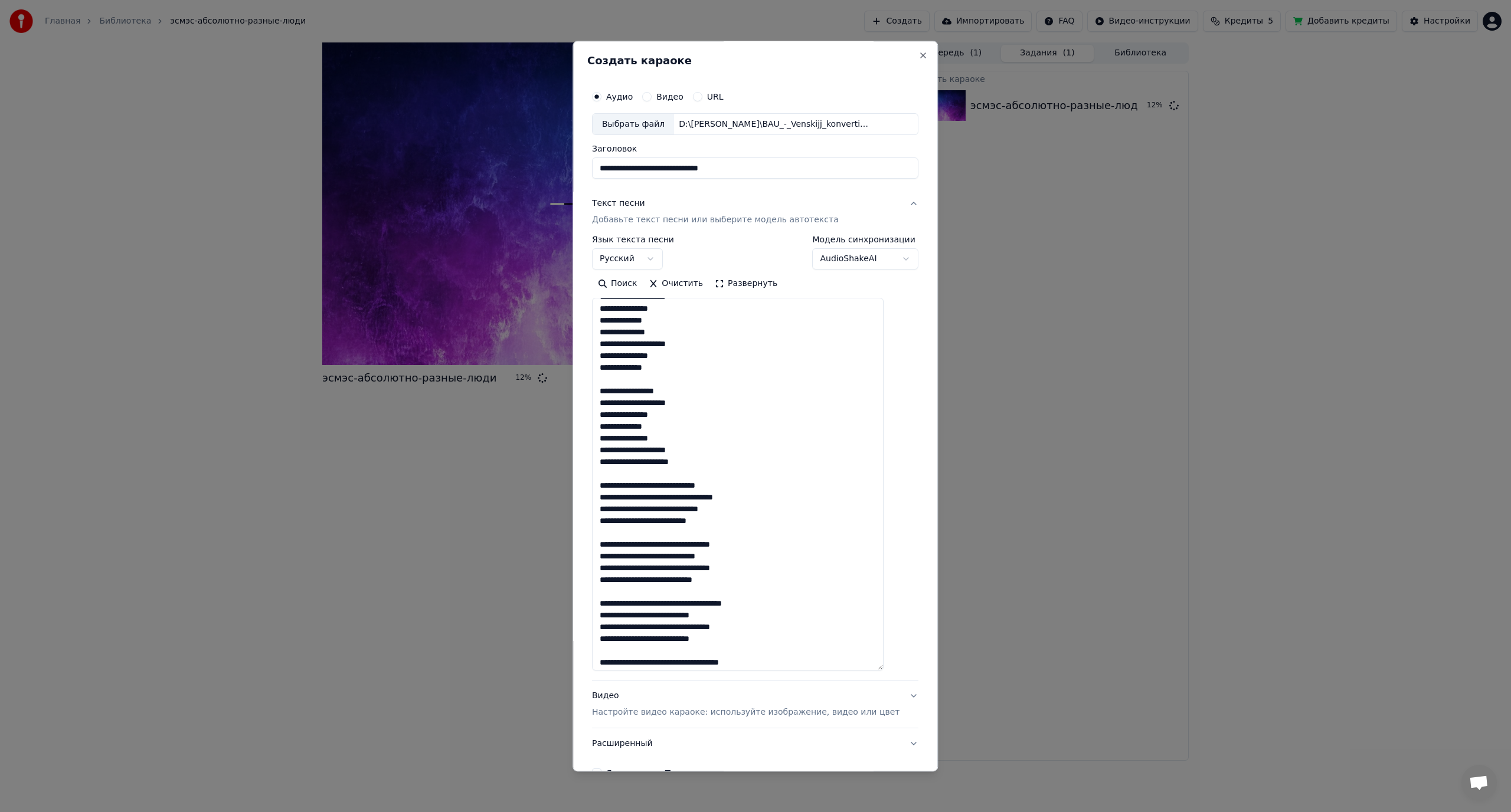
click at [696, 485] on textarea at bounding box center [738, 484] width 292 height 373
click at [687, 508] on textarea at bounding box center [738, 484] width 292 height 373
click at [684, 532] on textarea at bounding box center [738, 484] width 292 height 373
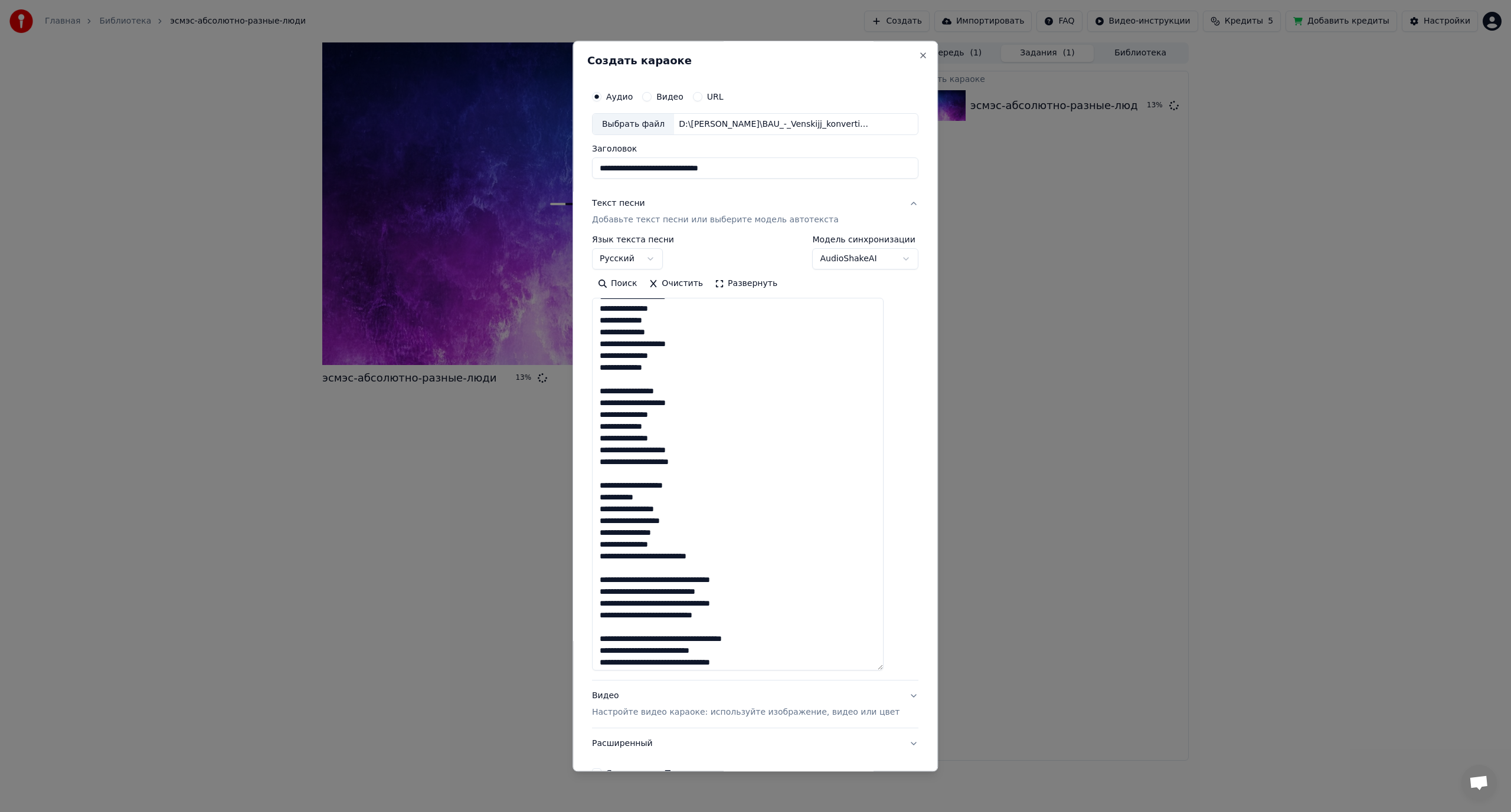
click at [671, 559] on textarea at bounding box center [738, 484] width 292 height 373
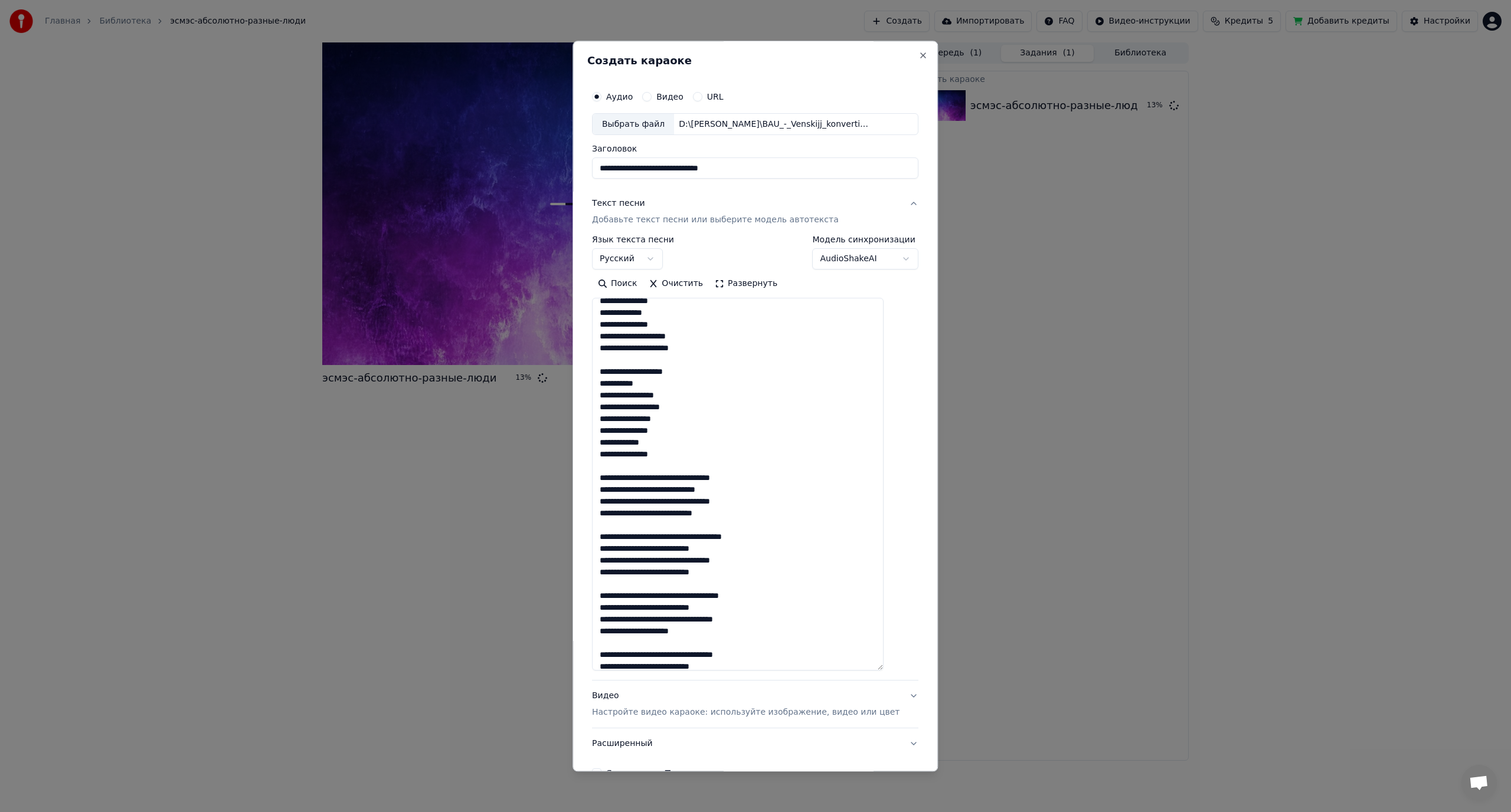
scroll to position [354, 0]
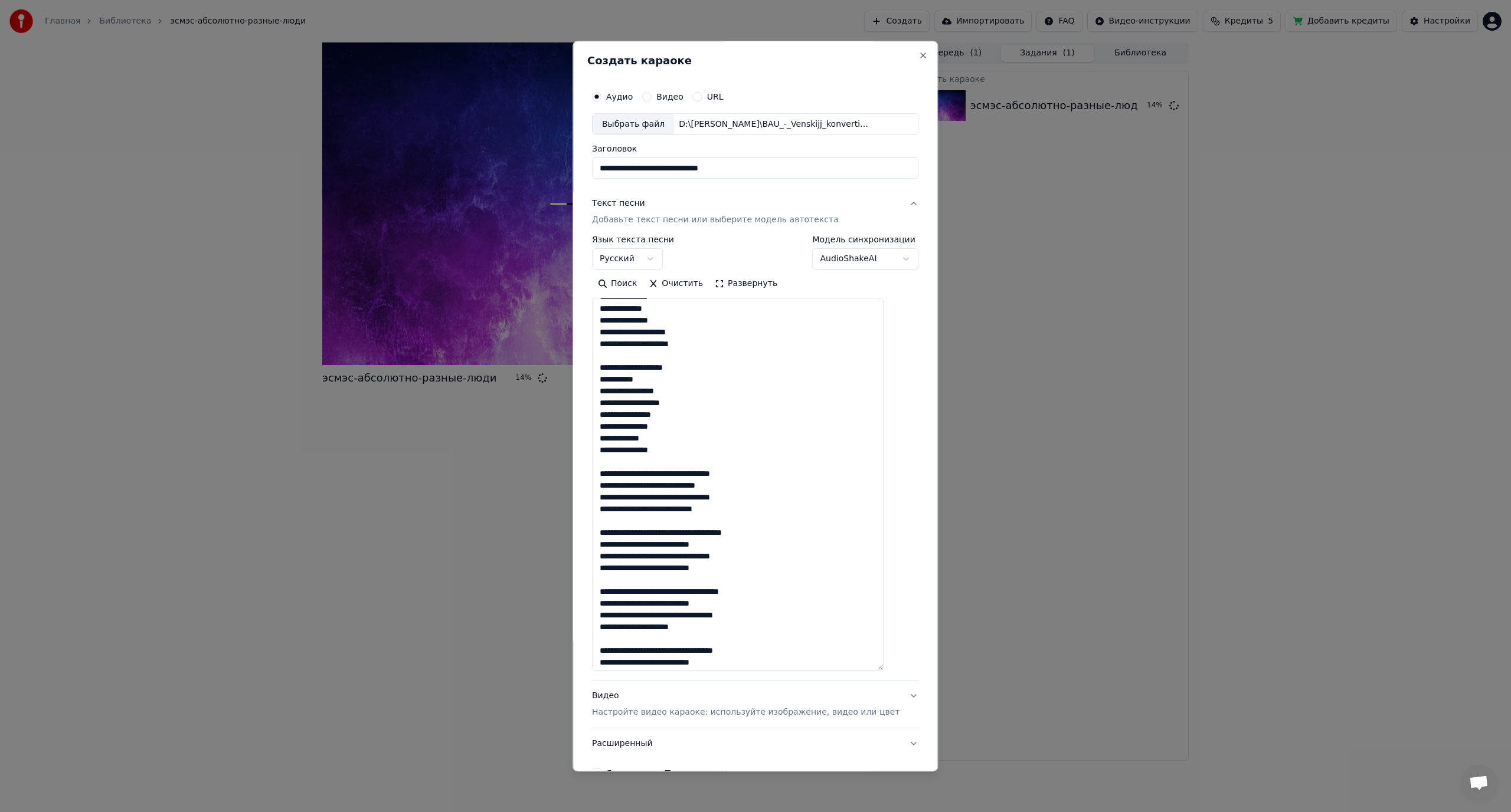
click at [692, 476] on textarea at bounding box center [738, 484] width 292 height 373
click at [691, 475] on textarea at bounding box center [738, 484] width 292 height 373
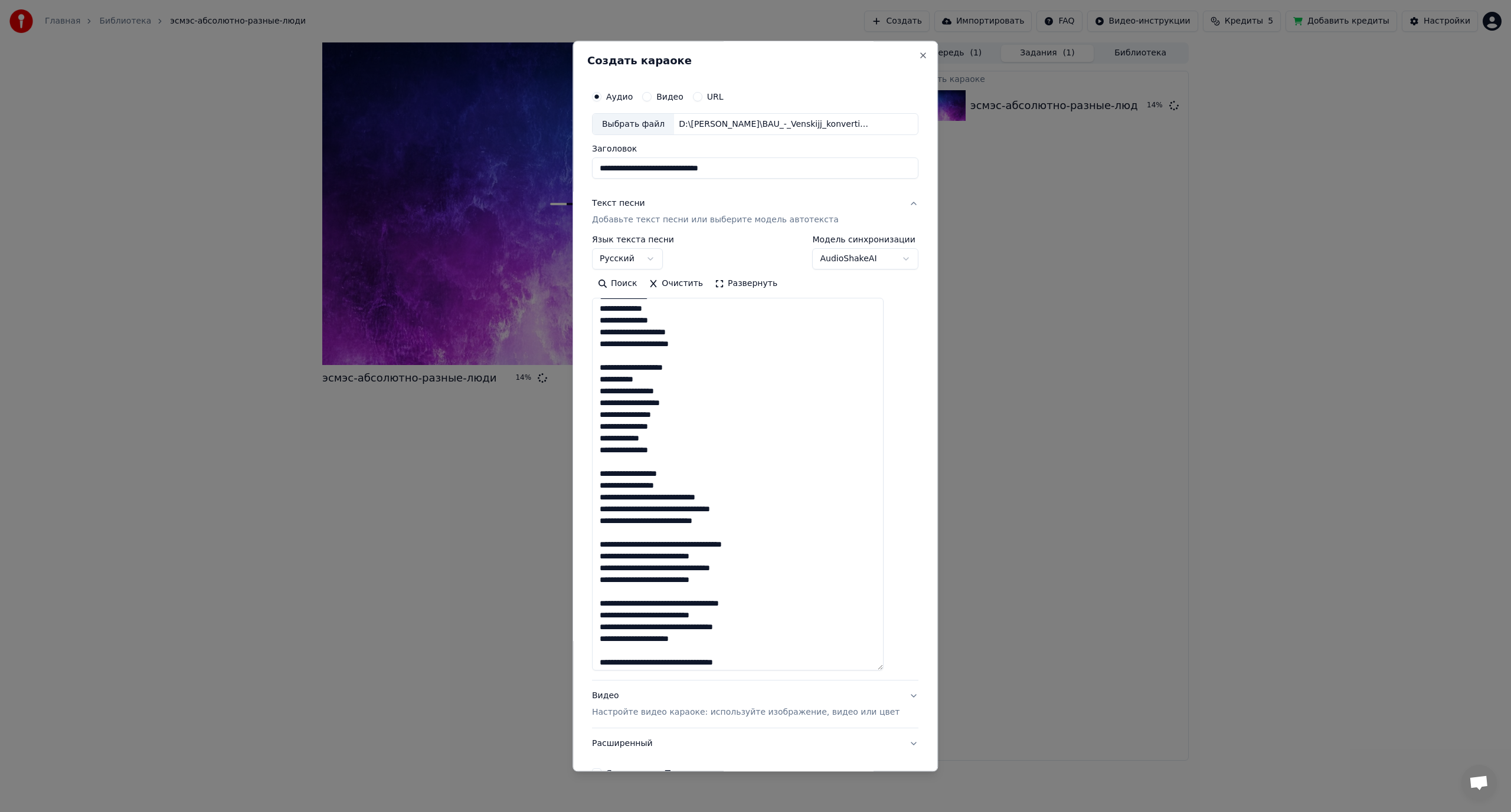
click at [688, 500] on textarea at bounding box center [738, 484] width 292 height 373
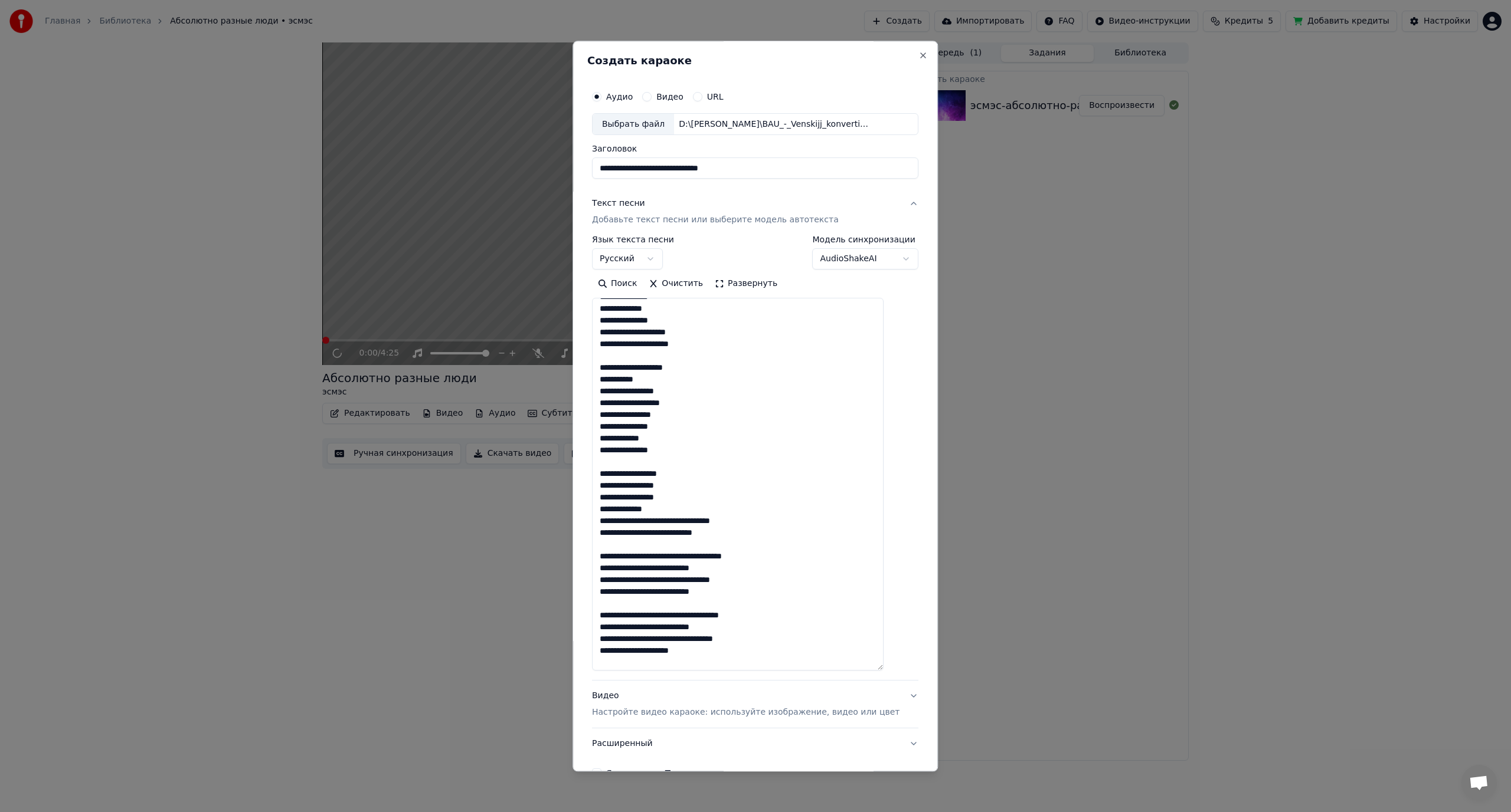
click at [702, 520] on textarea at bounding box center [738, 484] width 292 height 373
click at [675, 547] on textarea at bounding box center [738, 484] width 292 height 373
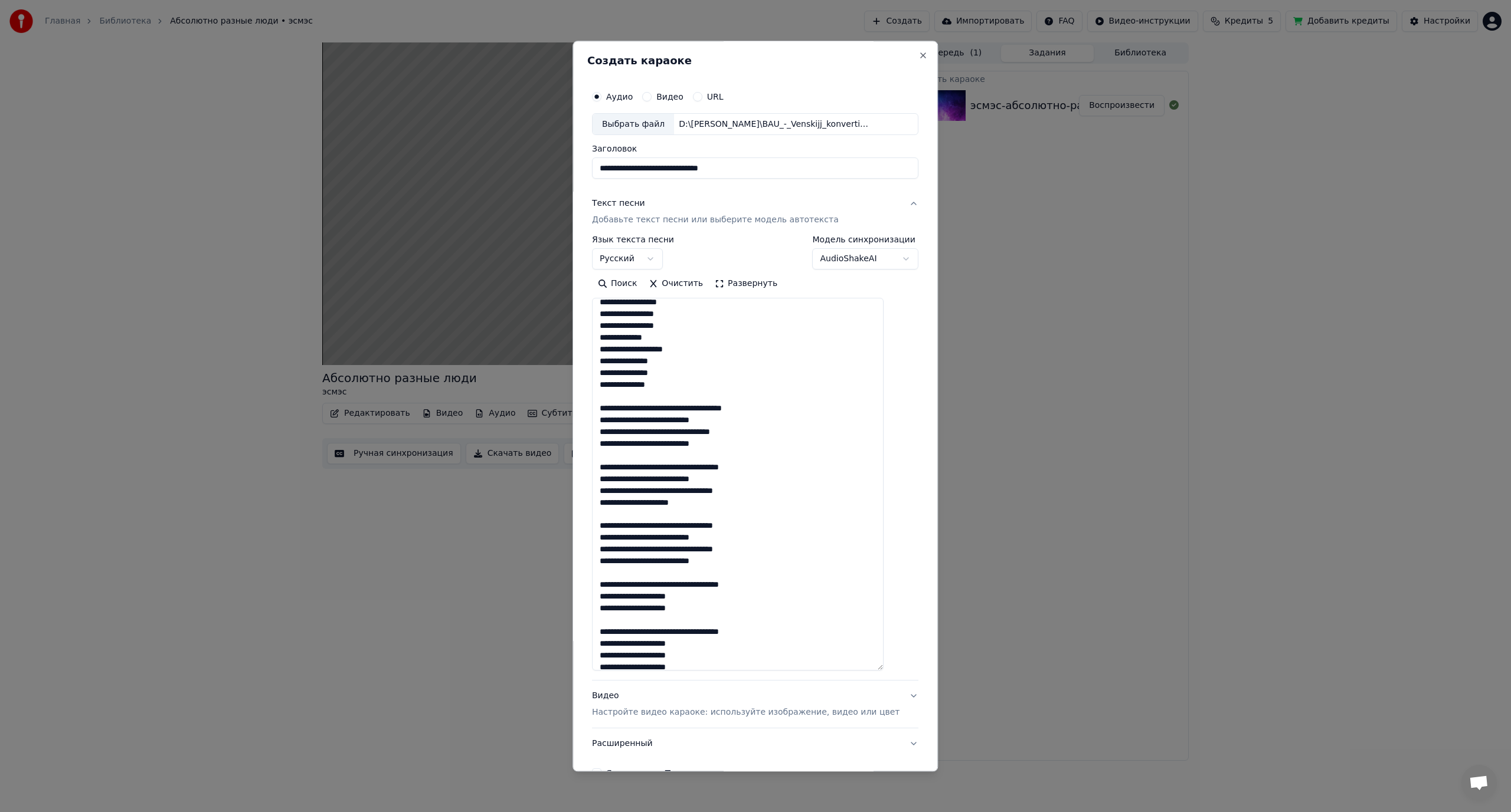
scroll to position [531, 0]
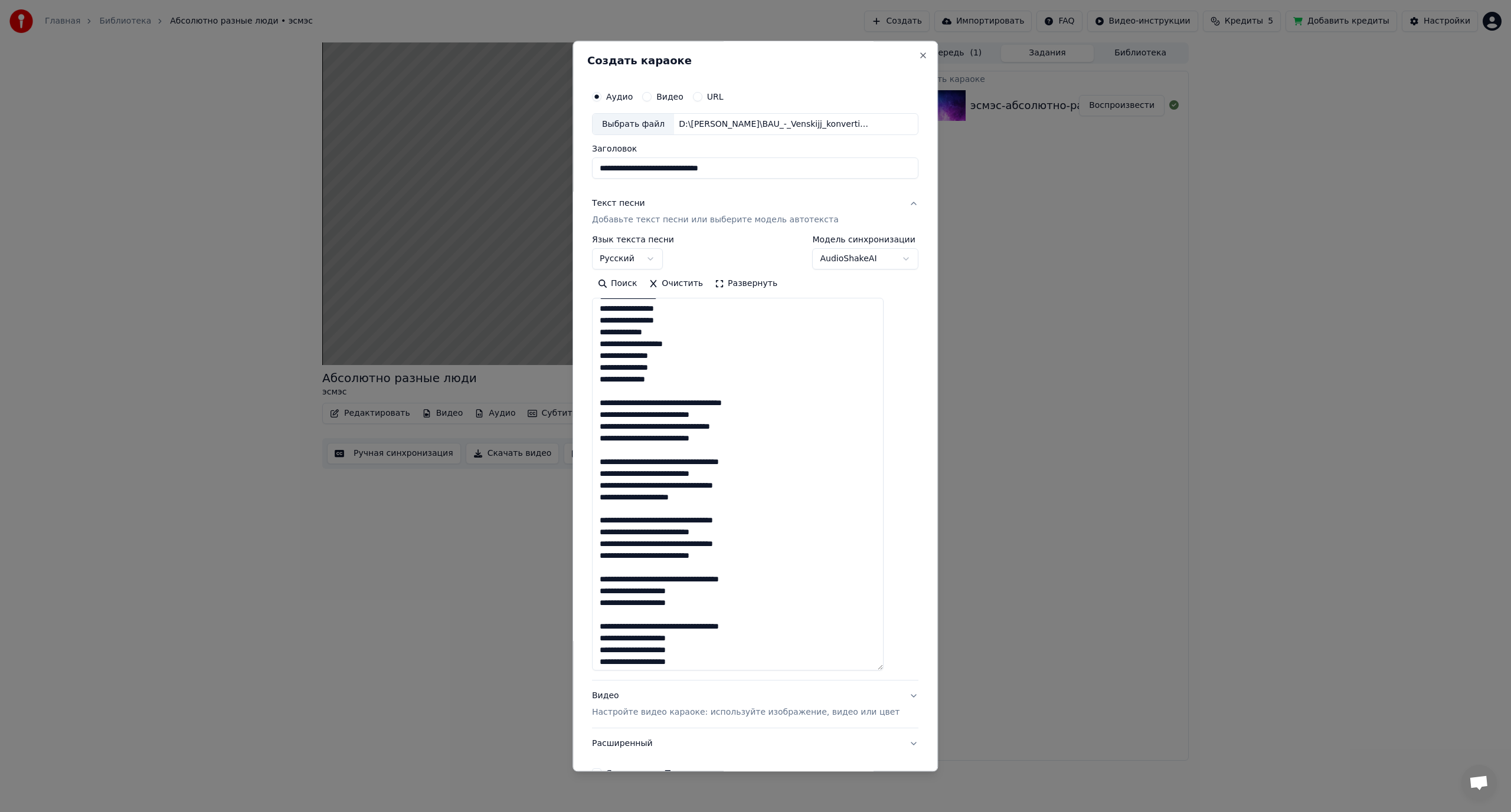
click at [692, 401] on textarea at bounding box center [738, 484] width 292 height 373
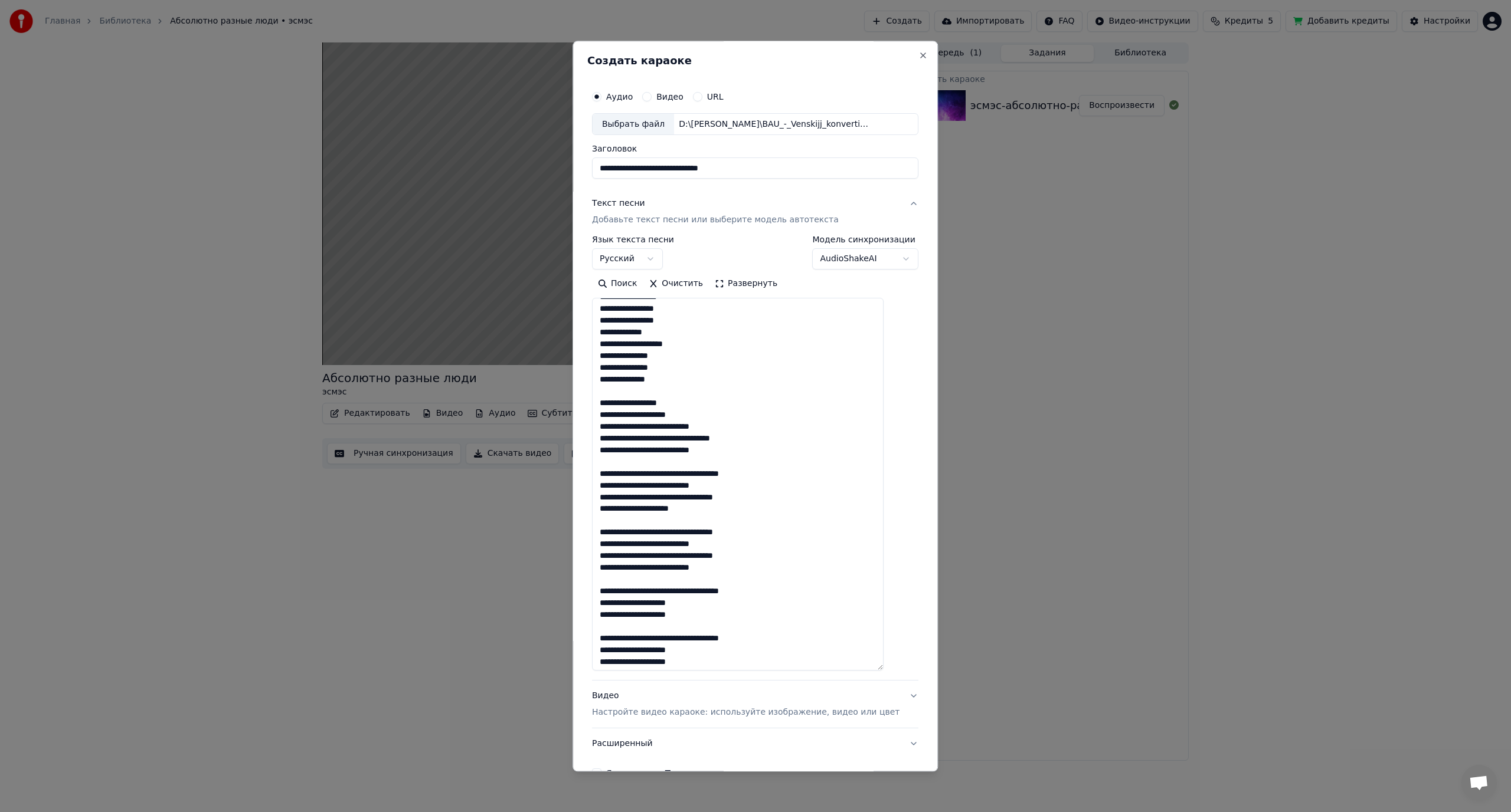
click at [681, 428] on textarea at bounding box center [738, 484] width 292 height 373
click at [680, 427] on textarea at bounding box center [738, 484] width 292 height 373
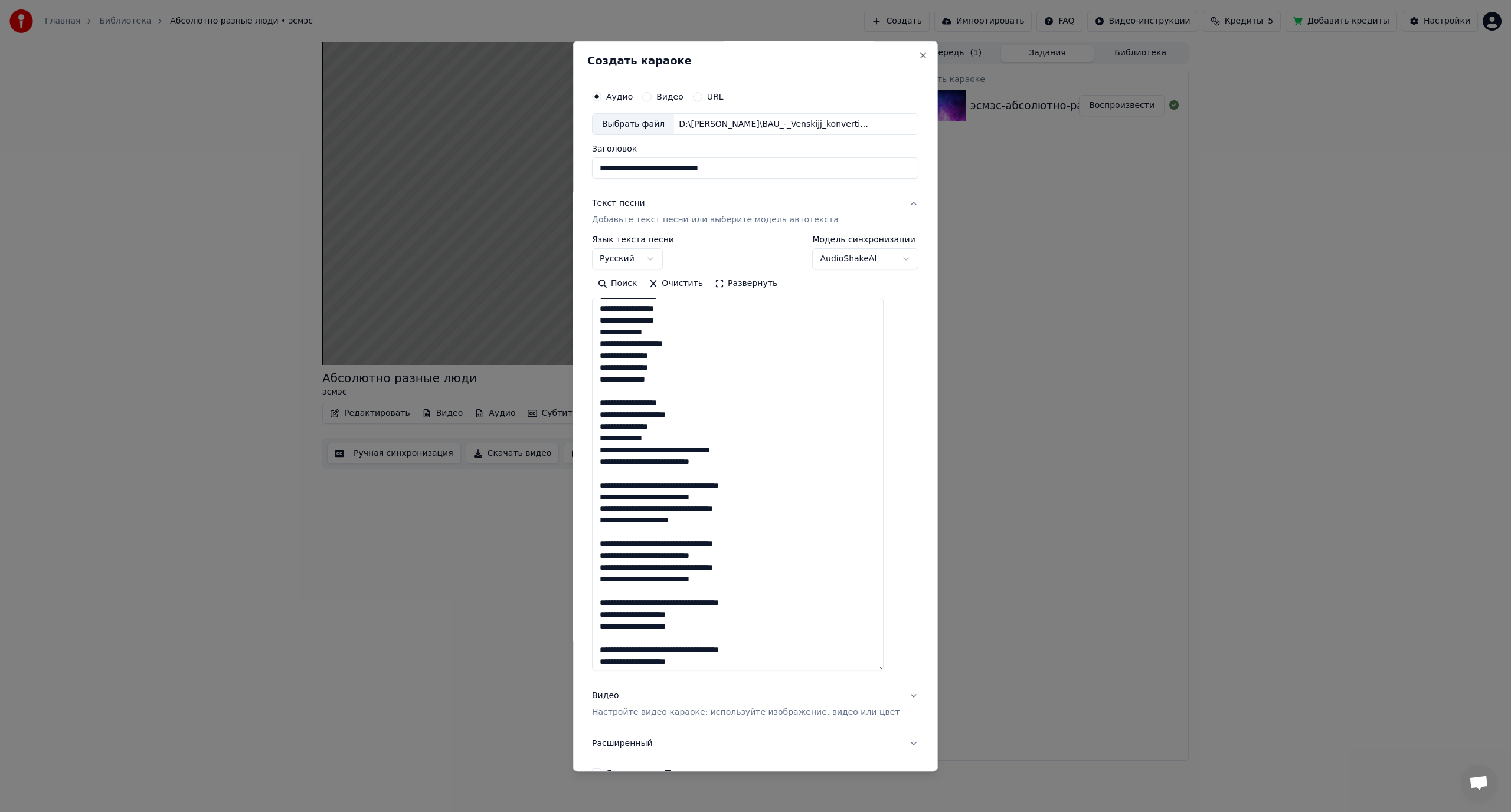
click at [674, 451] on textarea at bounding box center [738, 484] width 292 height 373
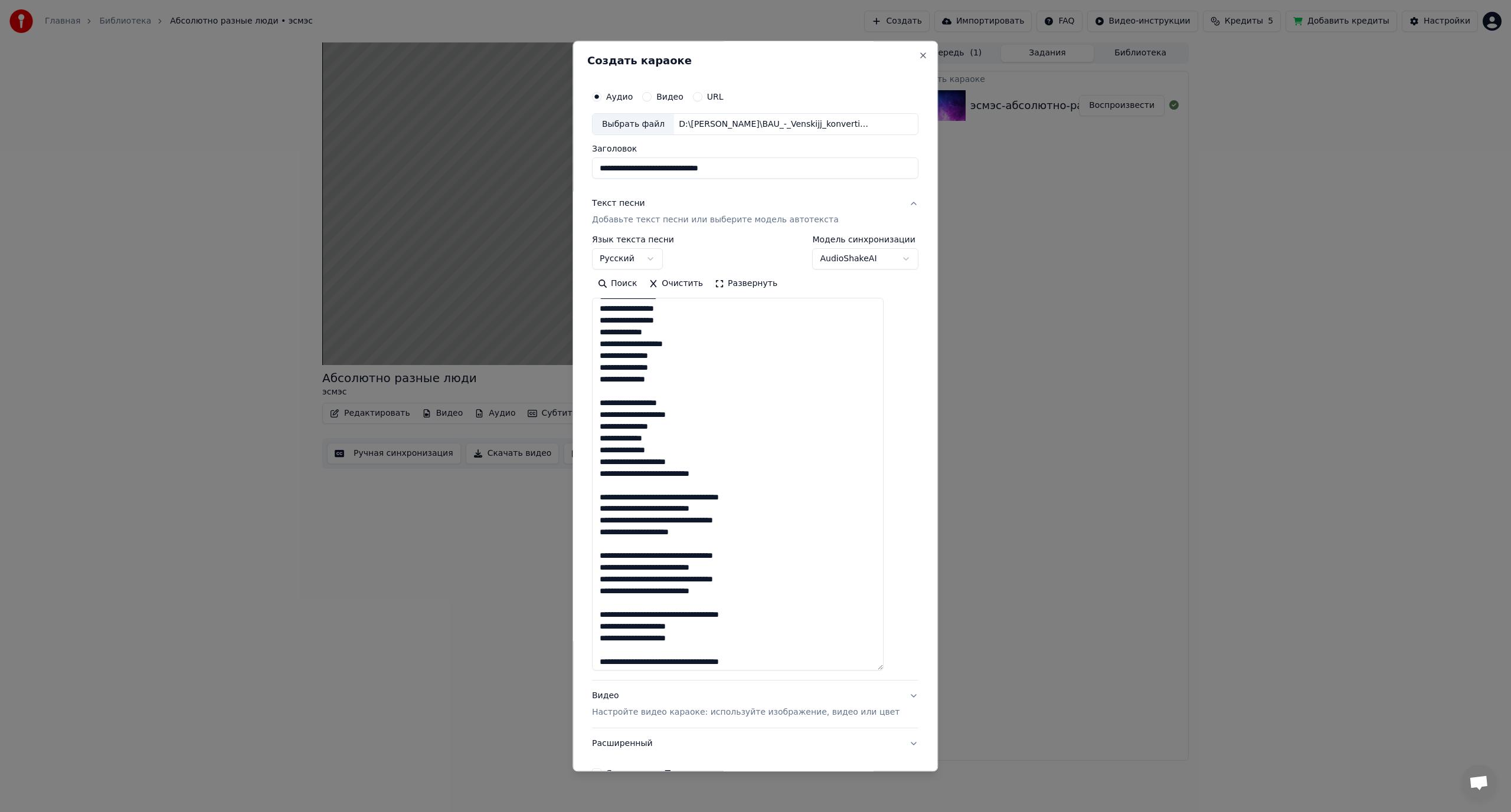
click at [680, 473] on textarea at bounding box center [738, 484] width 292 height 373
click at [690, 509] on textarea at bounding box center [738, 484] width 292 height 373
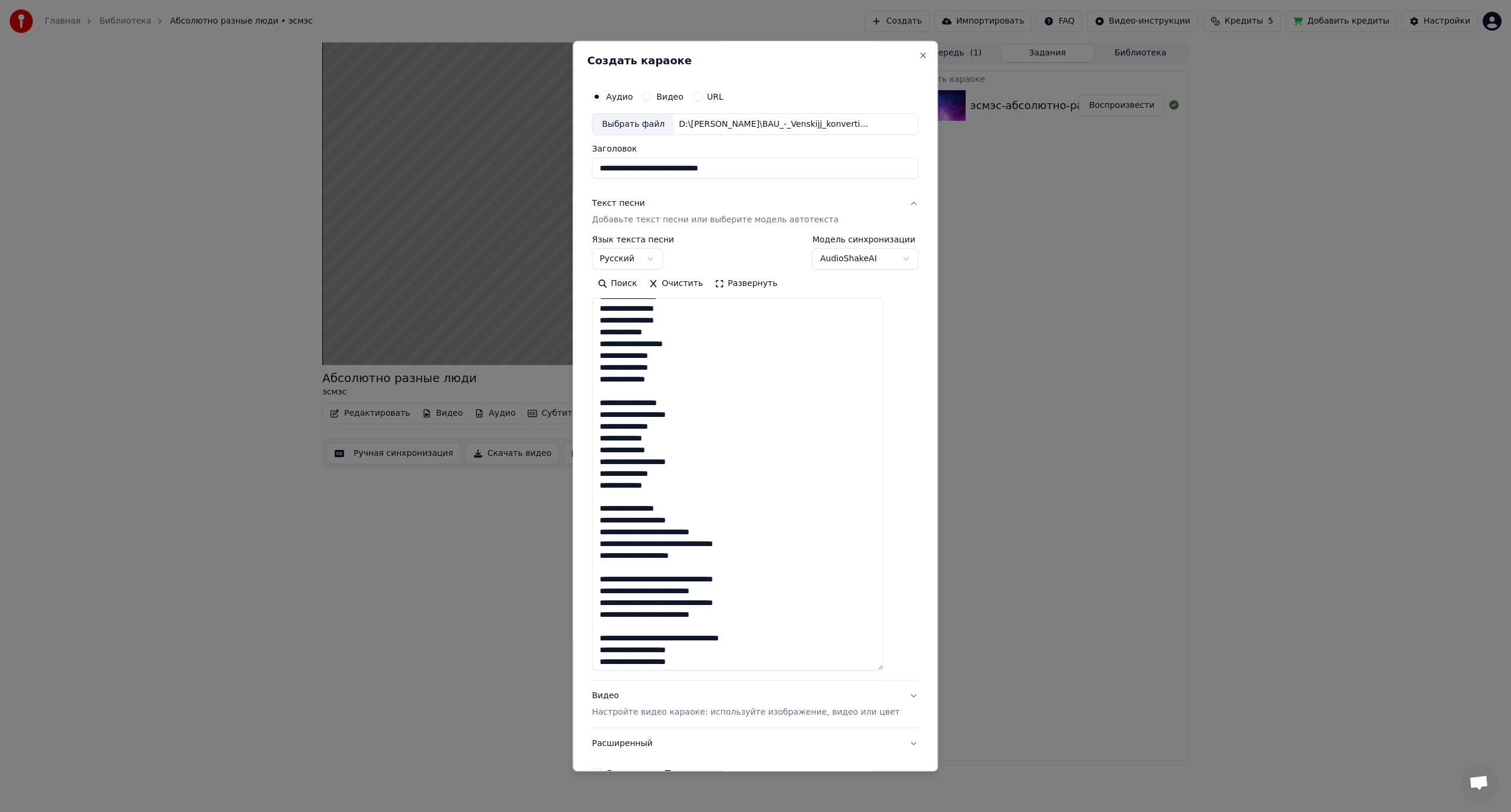
click at [679, 532] on textarea at bounding box center [738, 484] width 292 height 373
click at [676, 557] on textarea at bounding box center [738, 484] width 292 height 373
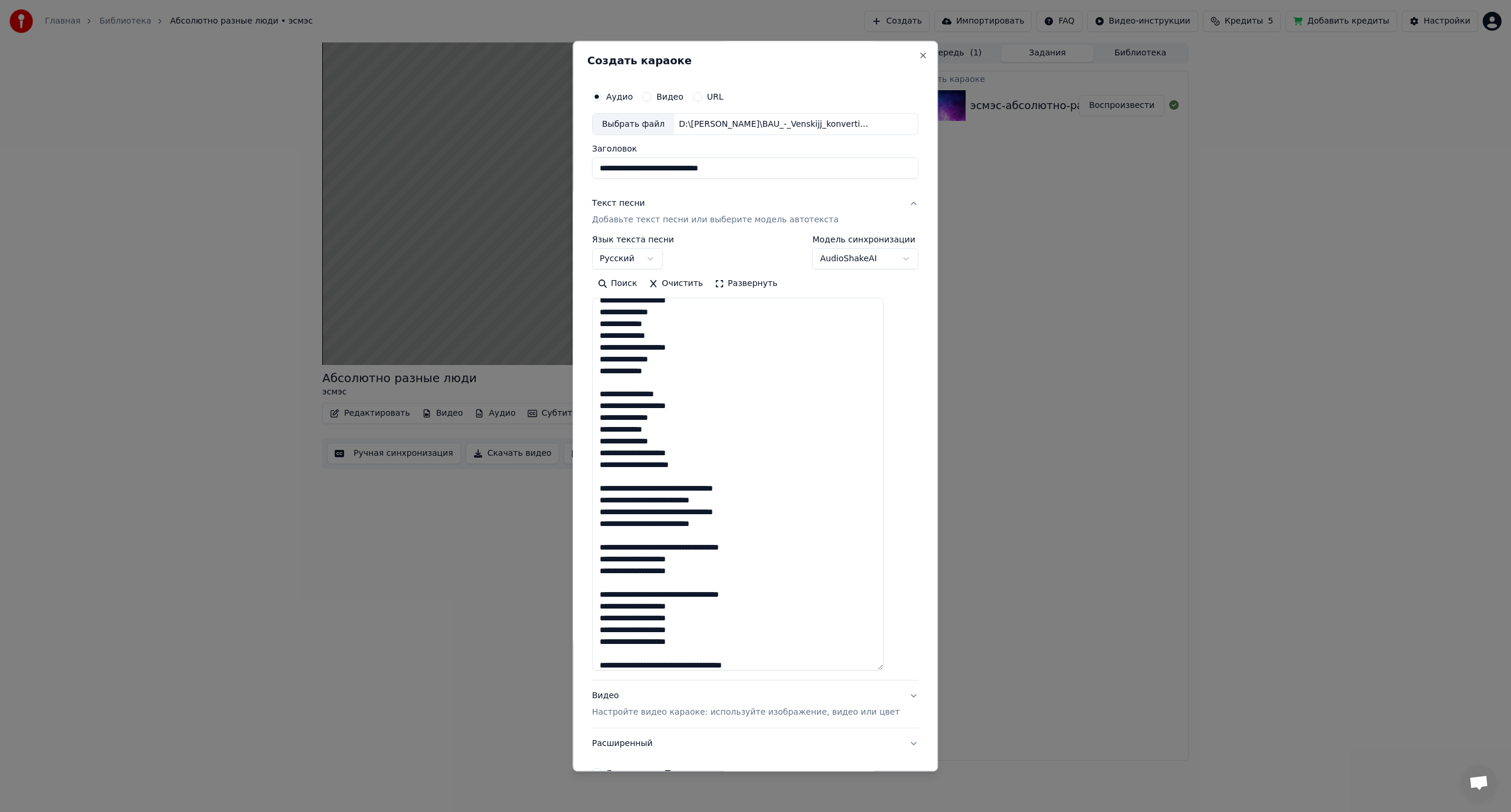
scroll to position [708, 0]
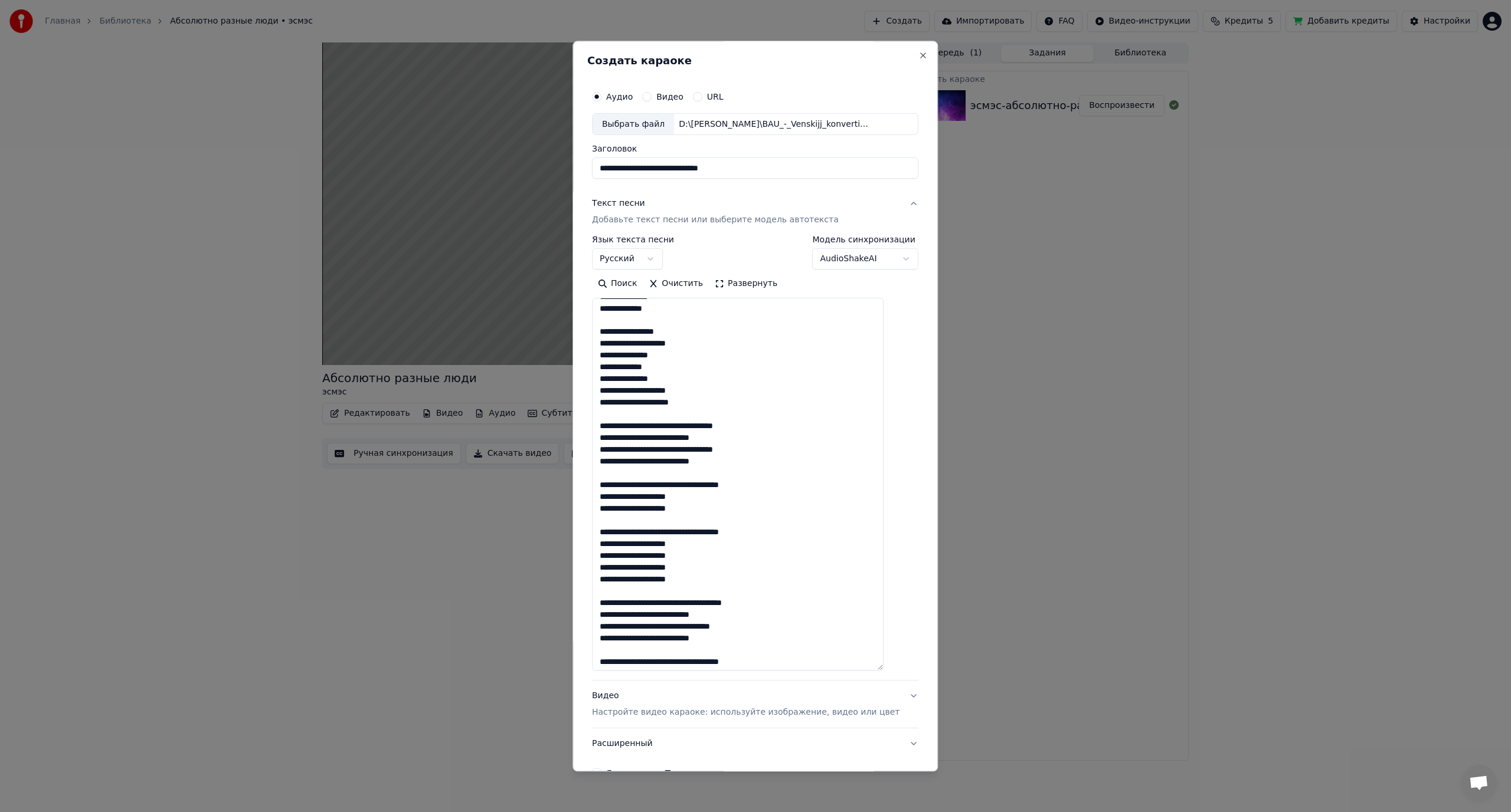
click at [676, 426] on textarea at bounding box center [738, 484] width 292 height 373
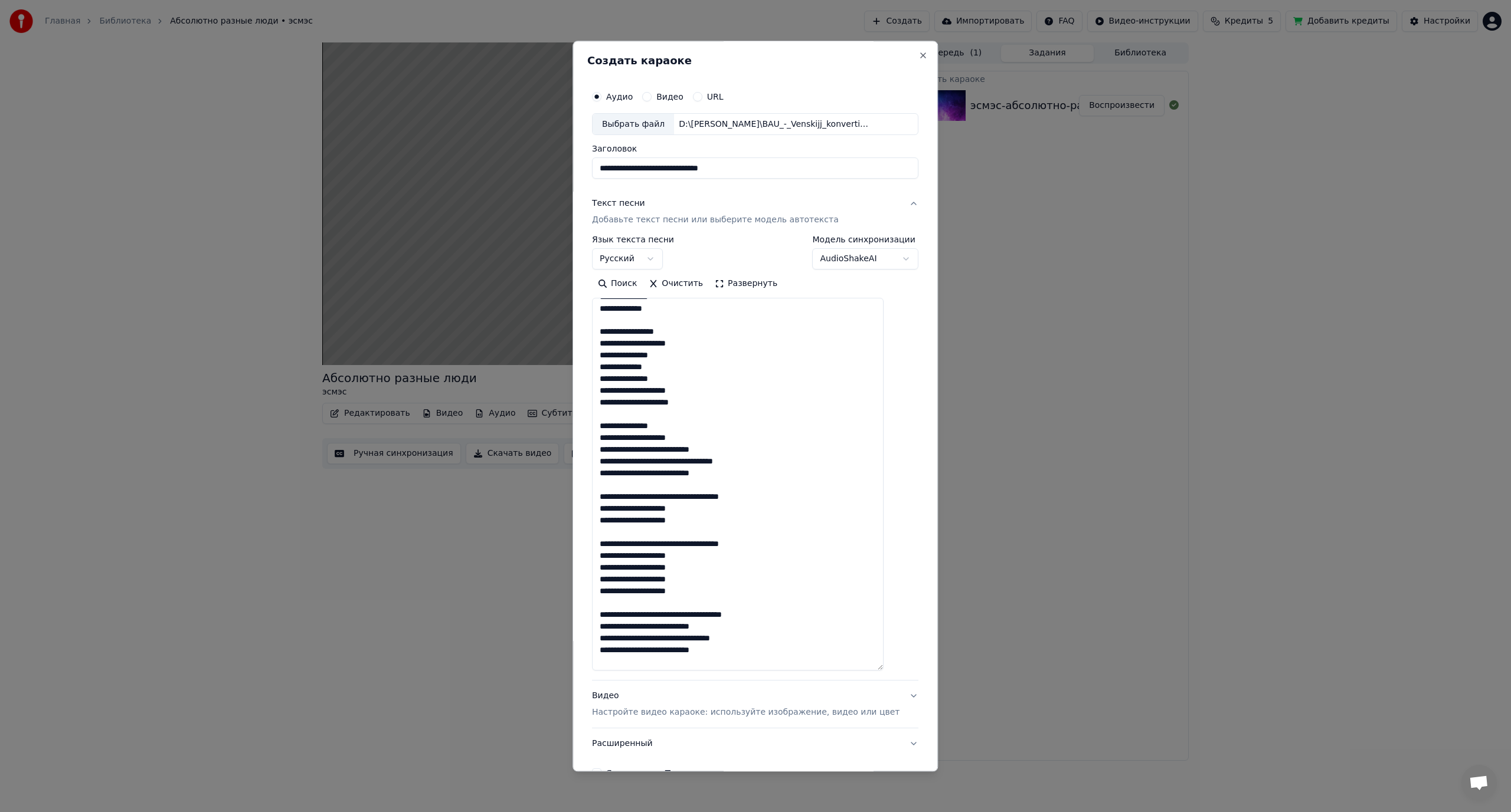
click at [679, 448] on textarea at bounding box center [738, 484] width 292 height 373
click at [674, 472] on textarea at bounding box center [738, 484] width 292 height 373
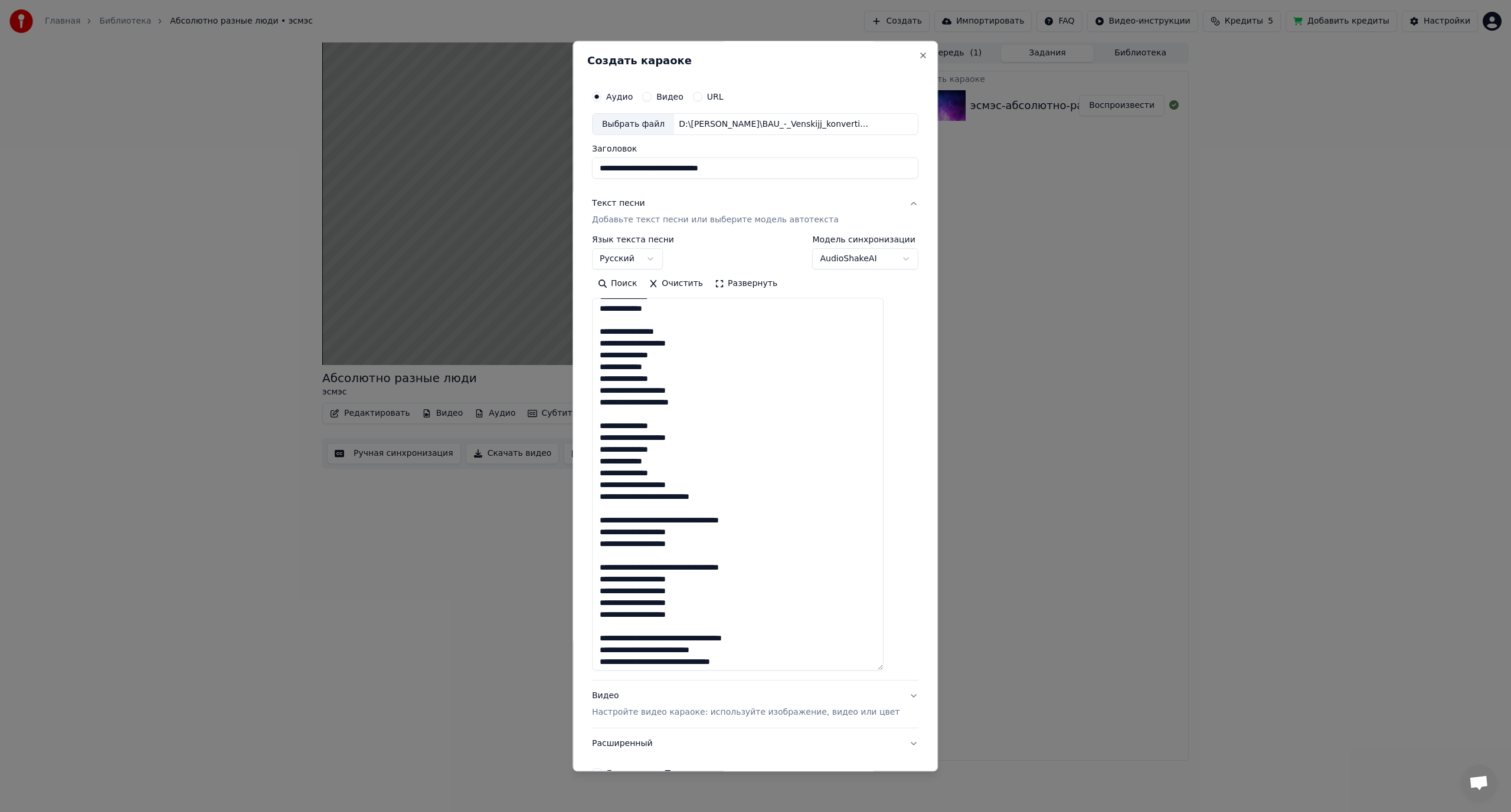
click at [681, 498] on textarea at bounding box center [738, 484] width 292 height 373
click at [674, 532] on textarea at bounding box center [738, 484] width 292 height 373
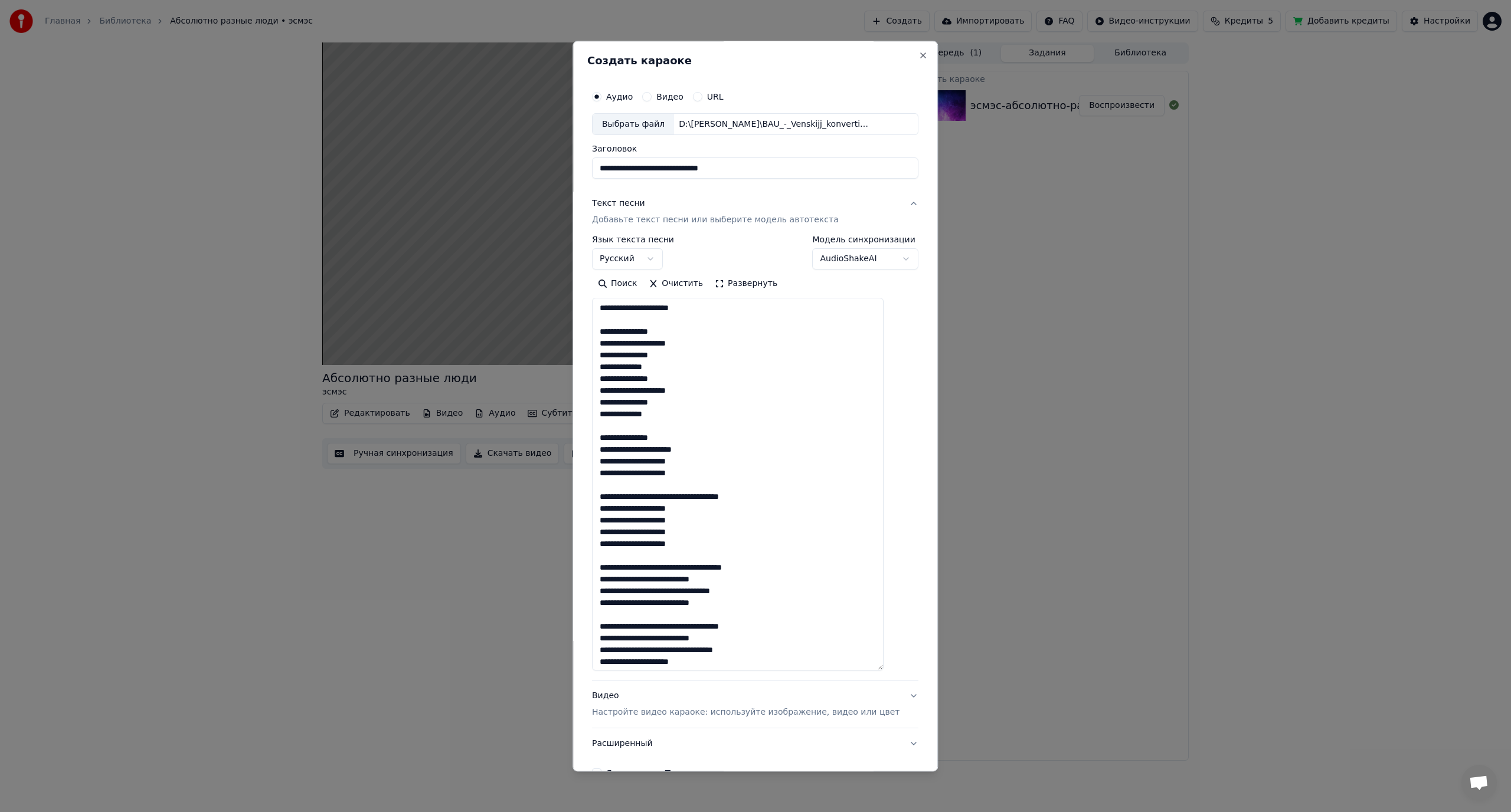
scroll to position [805, 0]
click at [674, 494] on textarea at bounding box center [738, 484] width 292 height 373
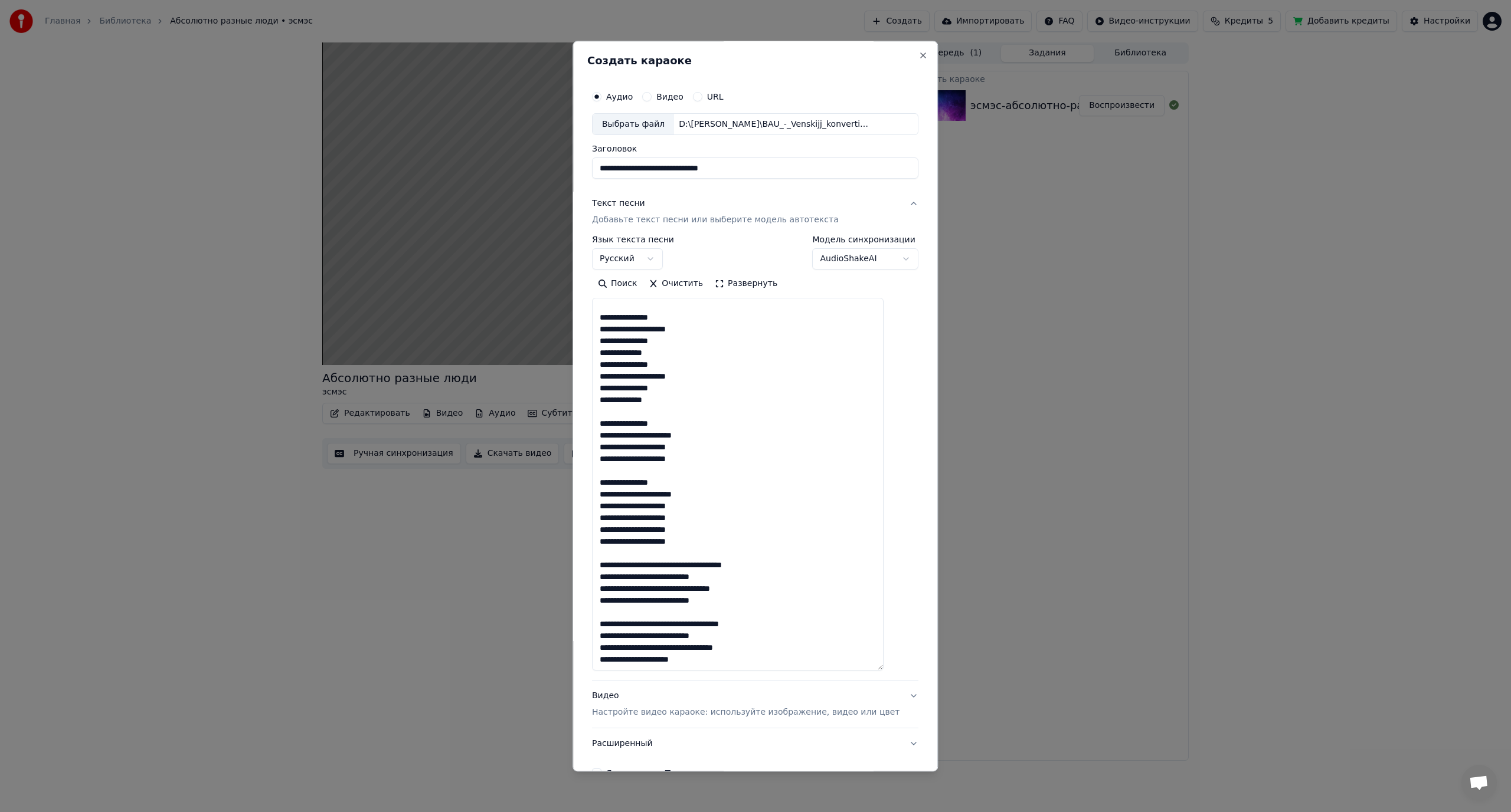
click at [692, 565] on textarea at bounding box center [738, 484] width 292 height 373
click at [680, 590] on textarea at bounding box center [738, 484] width 292 height 373
click at [674, 612] on textarea at bounding box center [738, 484] width 292 height 373
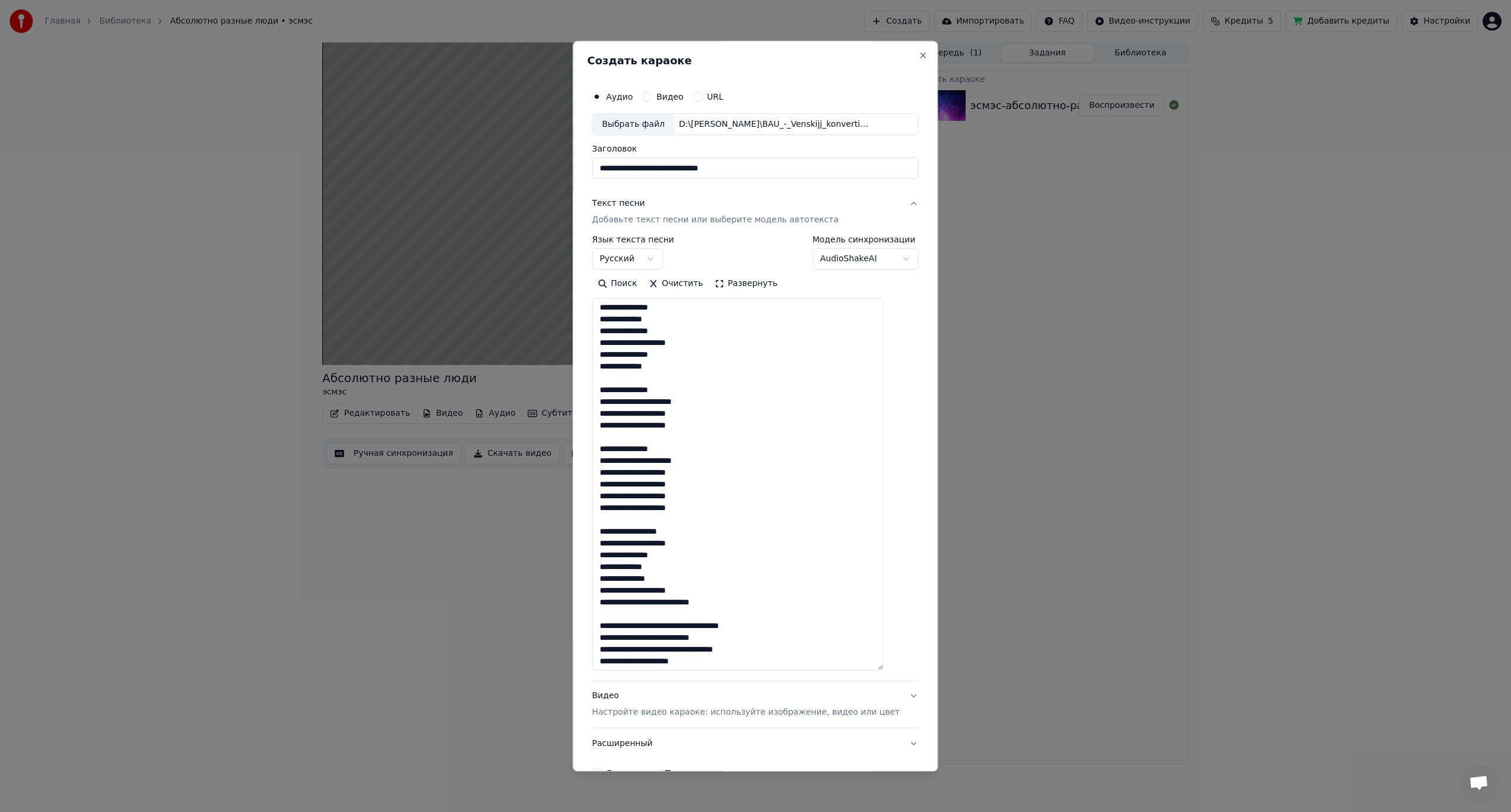
scroll to position [852, 0]
click at [681, 603] on textarea at bounding box center [738, 484] width 292 height 373
click at [690, 624] on textarea at bounding box center [738, 484] width 292 height 373
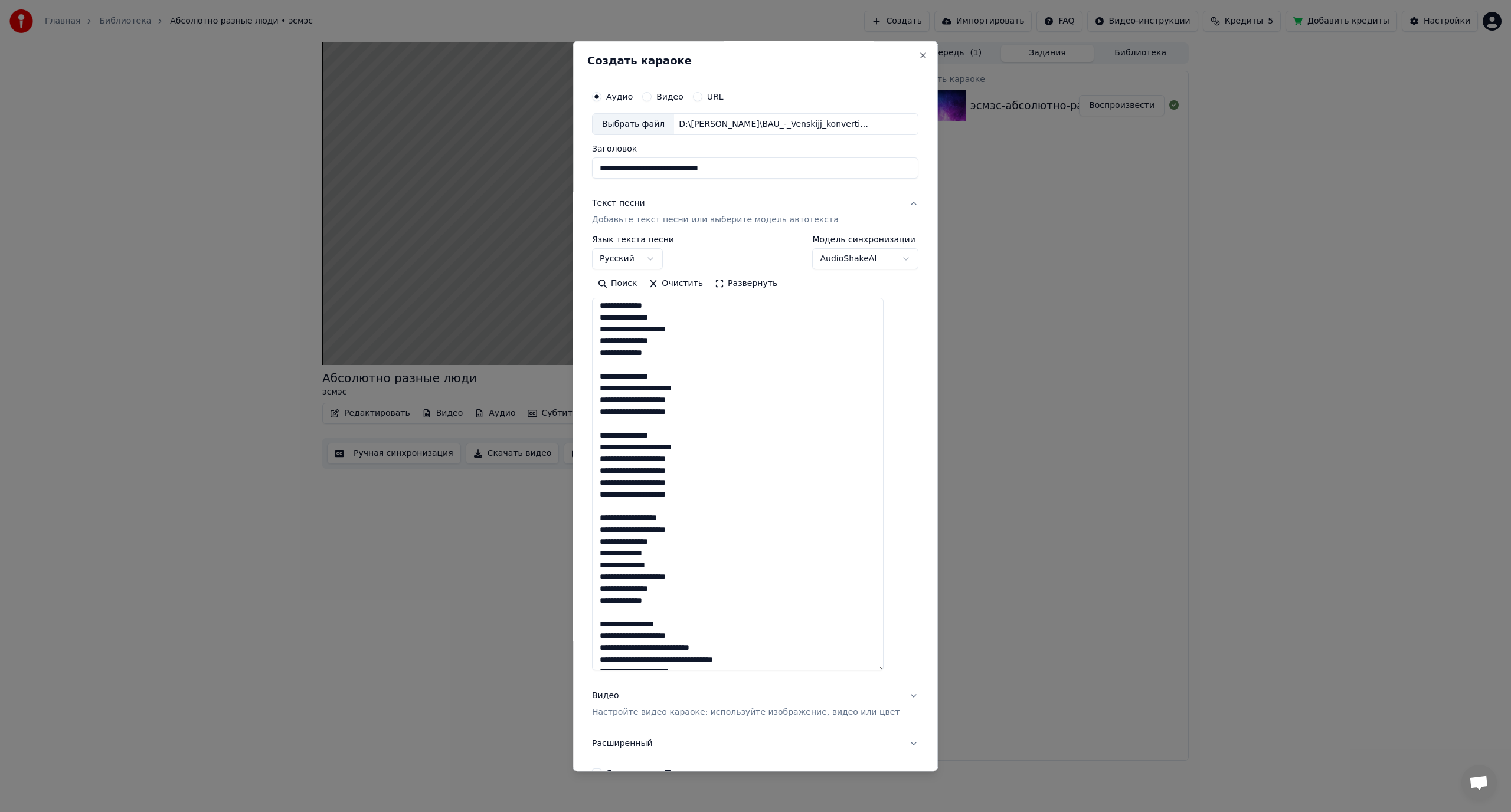
scroll to position [875, 0]
click at [680, 634] on textarea at bounding box center [738, 484] width 292 height 373
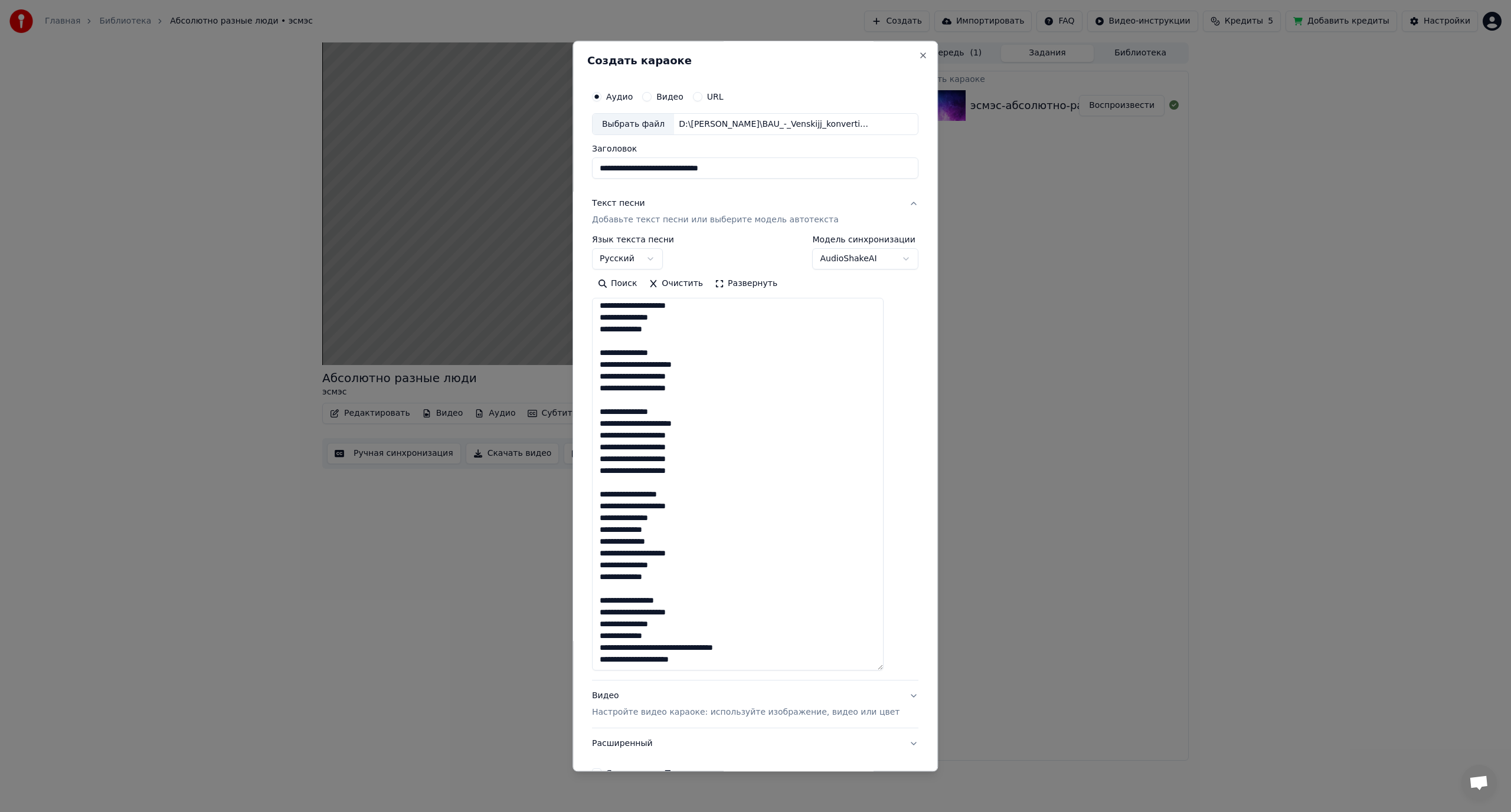
click at [677, 647] on textarea at bounding box center [738, 484] width 292 height 373
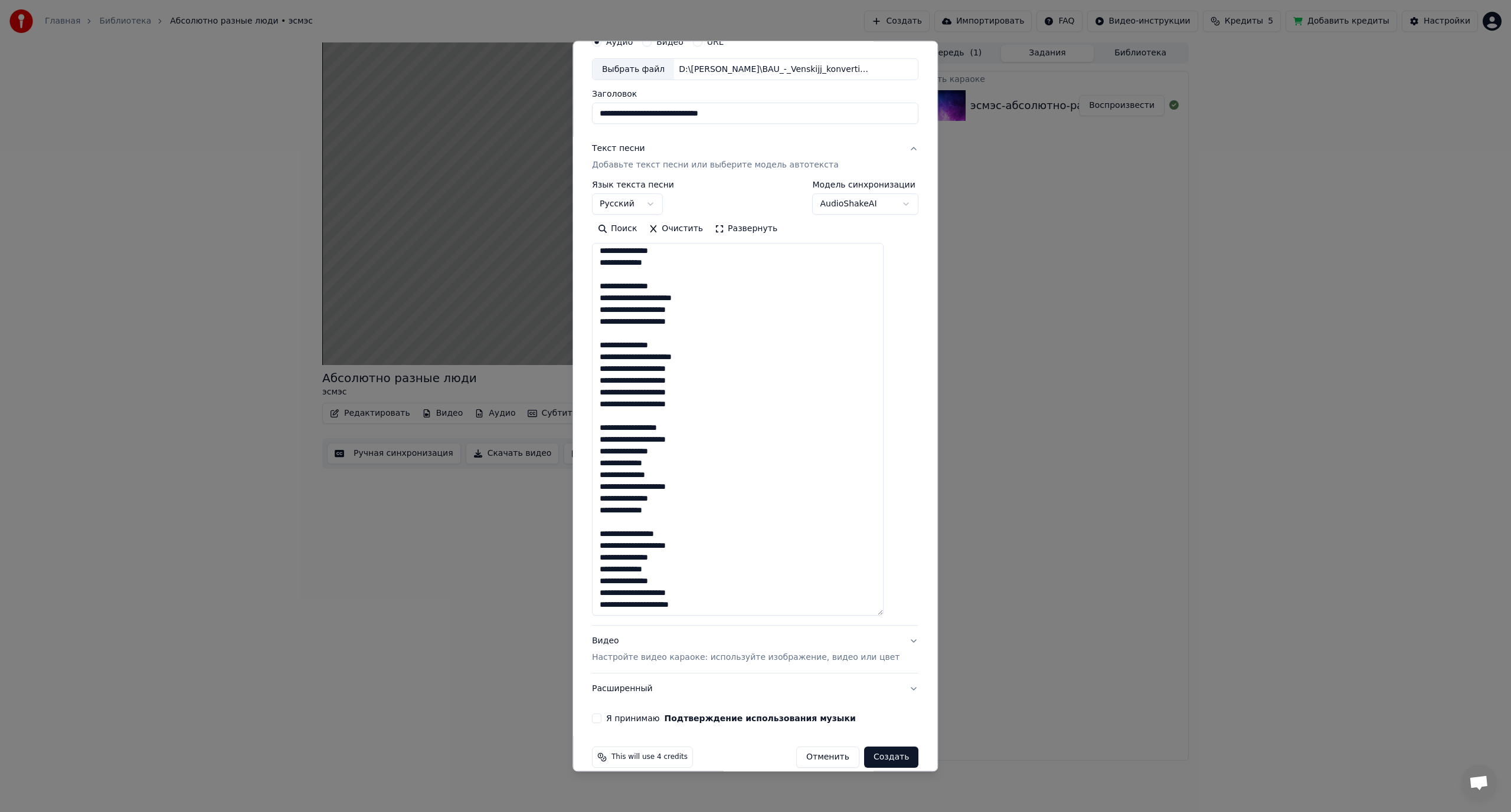
scroll to position [71, 0]
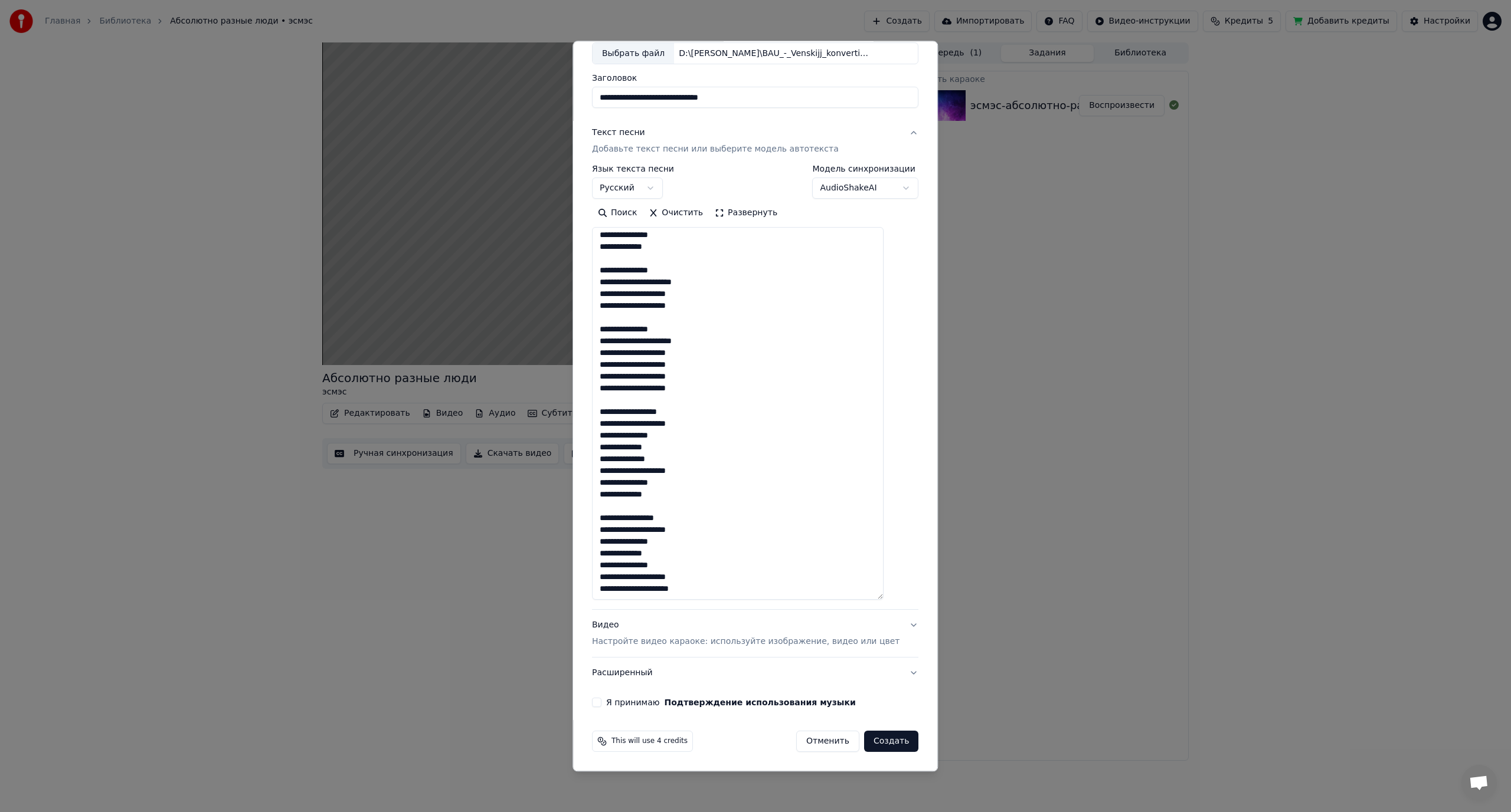
type textarea "**********"
click at [602, 701] on button "Я принимаю Подтверждение использования музыки" at bounding box center [596, 703] width 9 height 9
click at [872, 738] on button "Создать" at bounding box center [891, 742] width 55 height 22
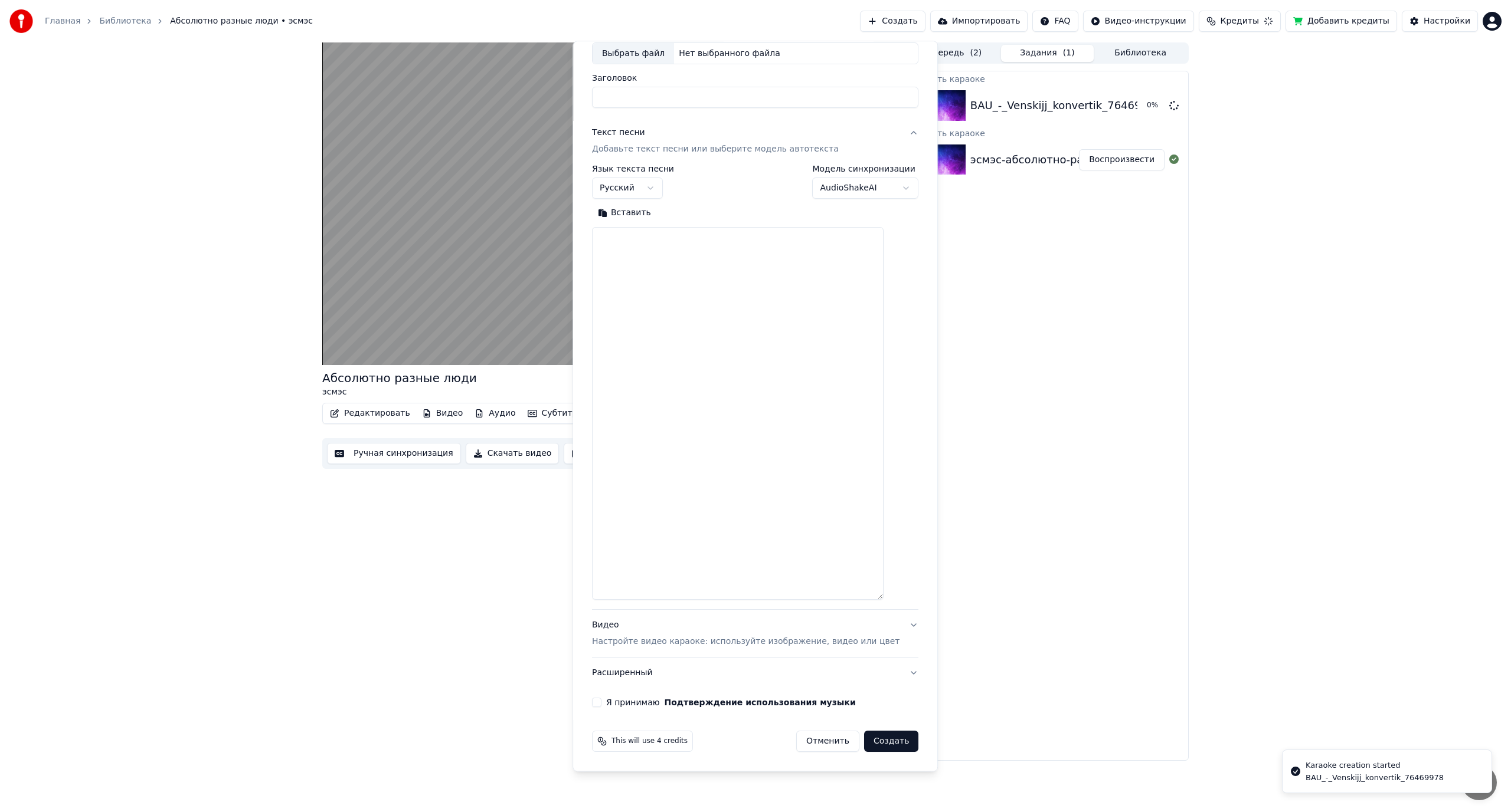
scroll to position [0, 0]
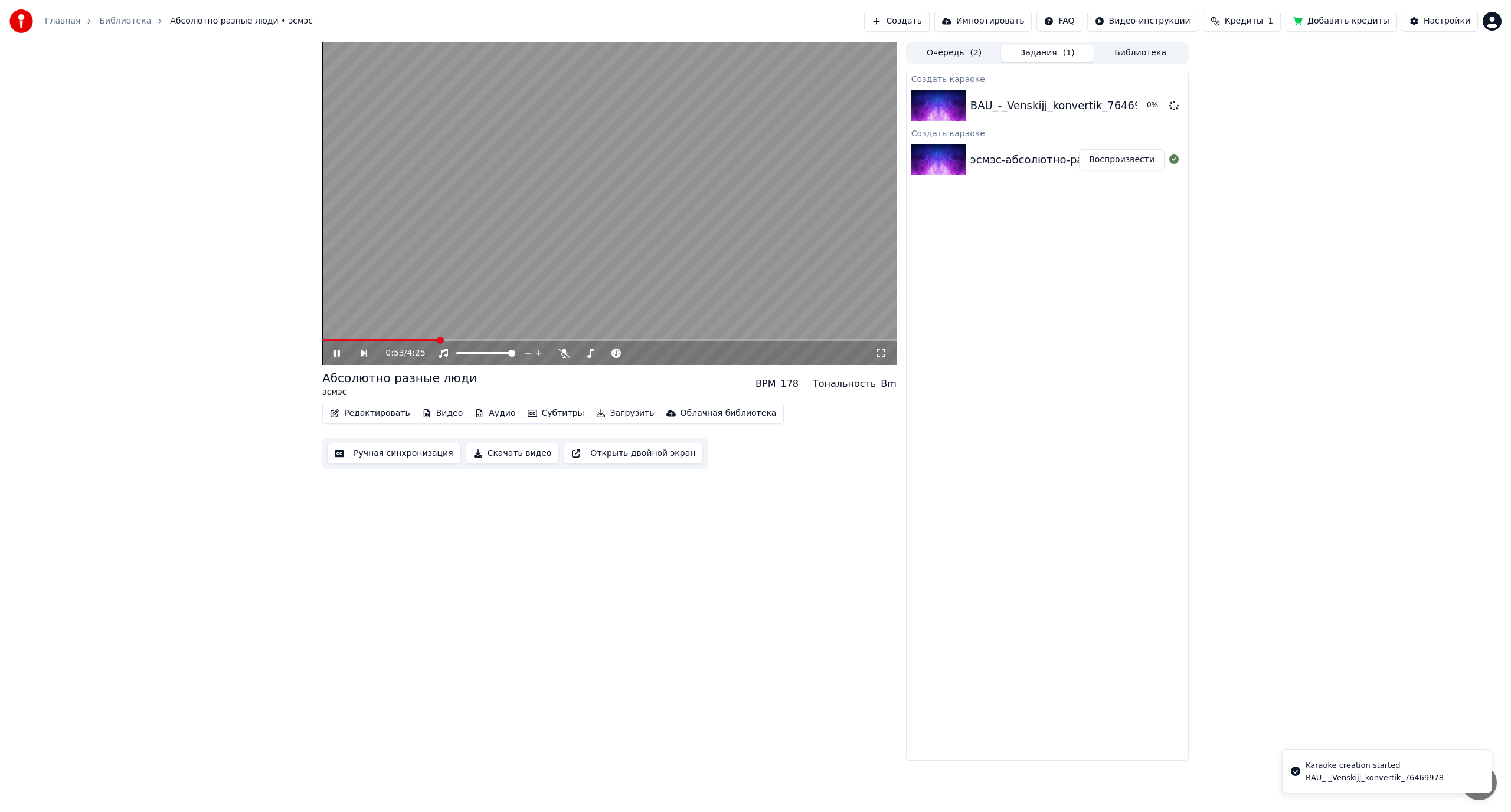
click at [654, 263] on video at bounding box center [609, 203] width 574 height 323
click at [474, 357] on span at bounding box center [477, 354] width 7 height 7
click at [562, 353] on icon at bounding box center [564, 353] width 12 height 9
click at [596, 357] on span at bounding box center [597, 354] width 7 height 7
click at [325, 344] on span at bounding box center [329, 341] width 7 height 7
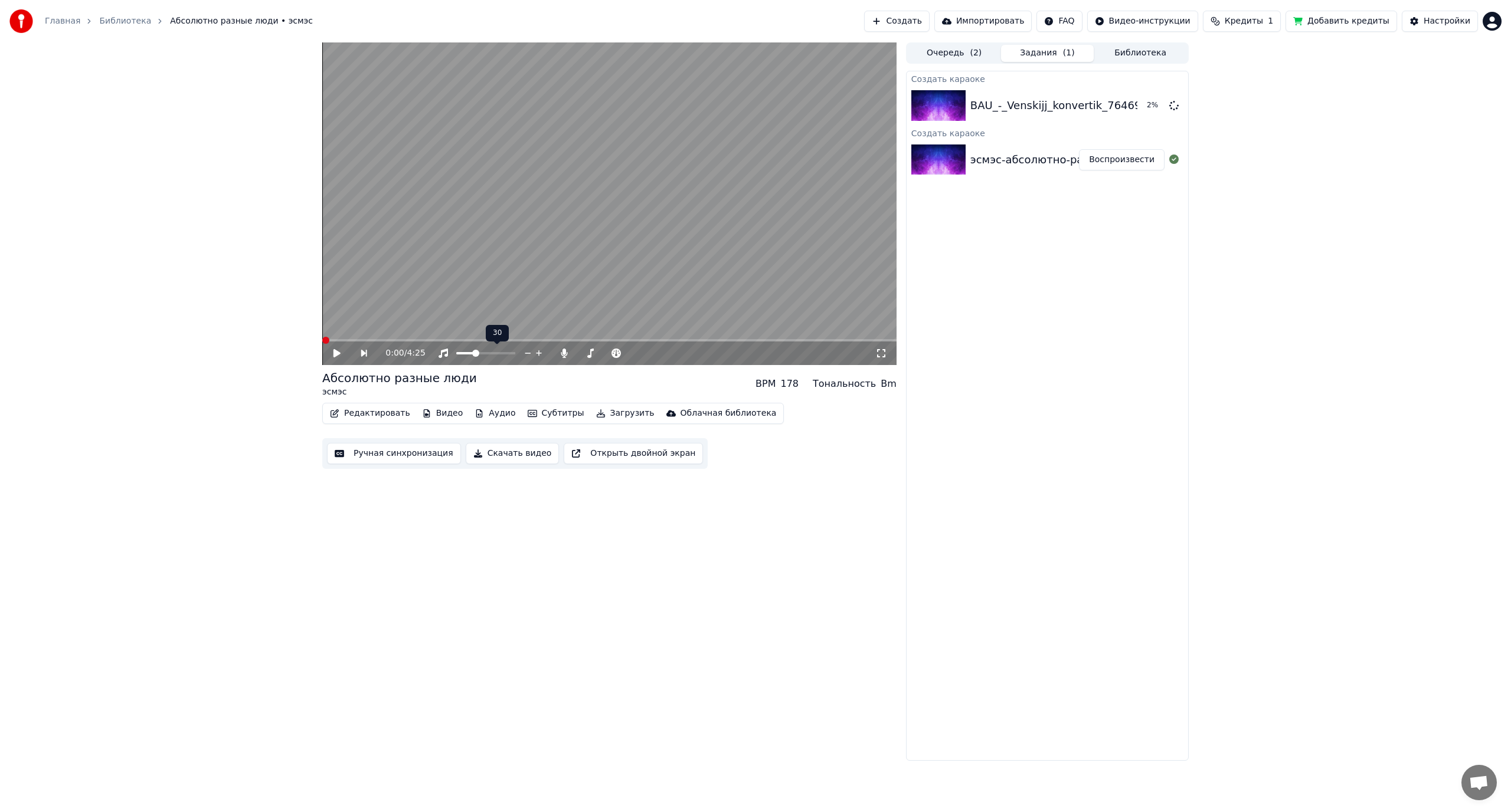
click at [322, 341] on span at bounding box center [326, 341] width 7 height 7
click at [454, 285] on video at bounding box center [609, 203] width 574 height 323
click at [1119, 106] on button "Воспроизвести" at bounding box center [1121, 106] width 86 height 22
click at [722, 183] on video at bounding box center [609, 203] width 574 height 323
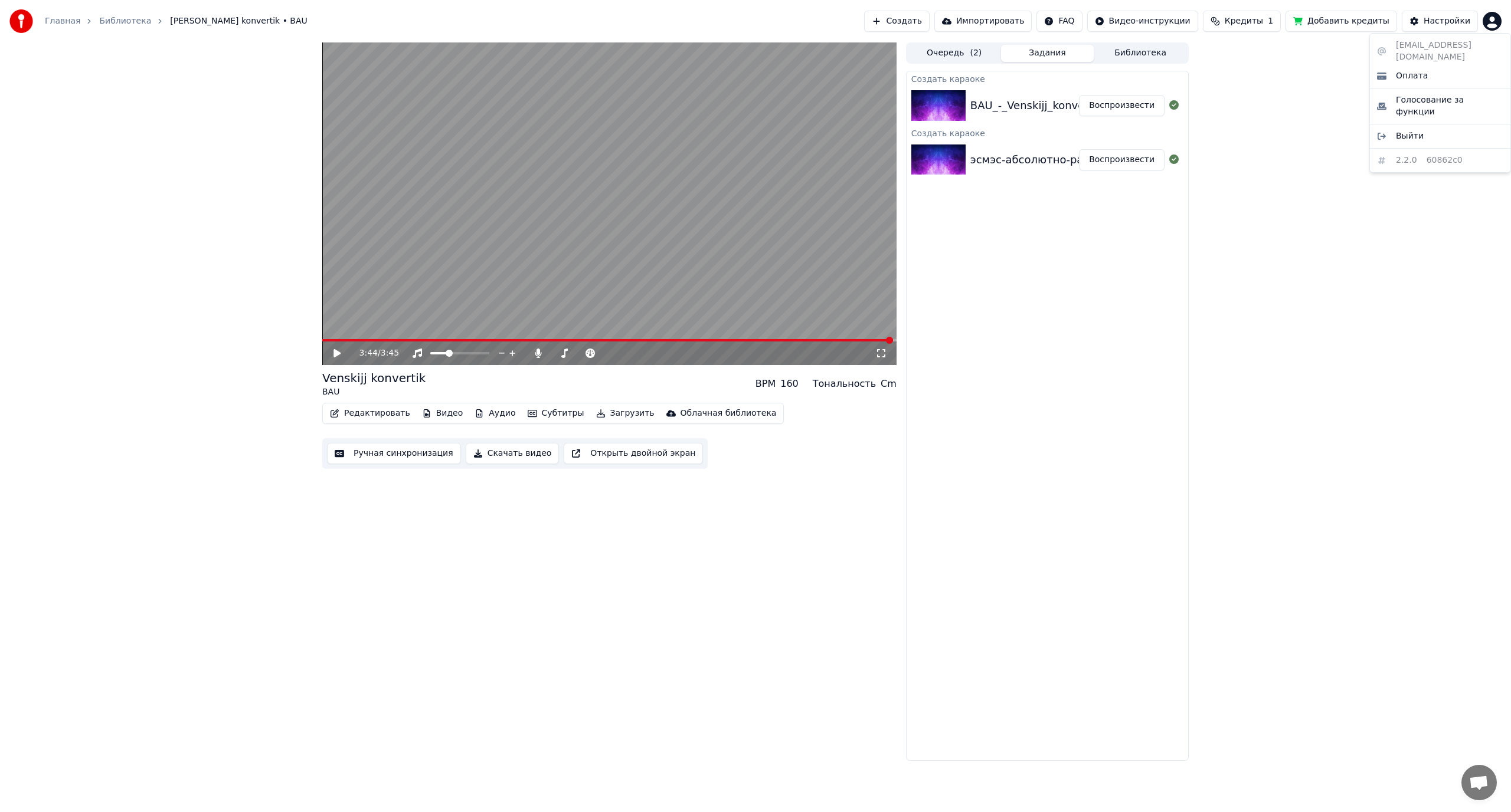
click at [1491, 22] on html "Главная Библиотека Venskijj konvertik • BAU Создать Импортировать FAQ Видео-инс…" at bounding box center [756, 406] width 1511 height 812
click at [1439, 126] on div "Выйти" at bounding box center [1440, 136] width 136 height 19
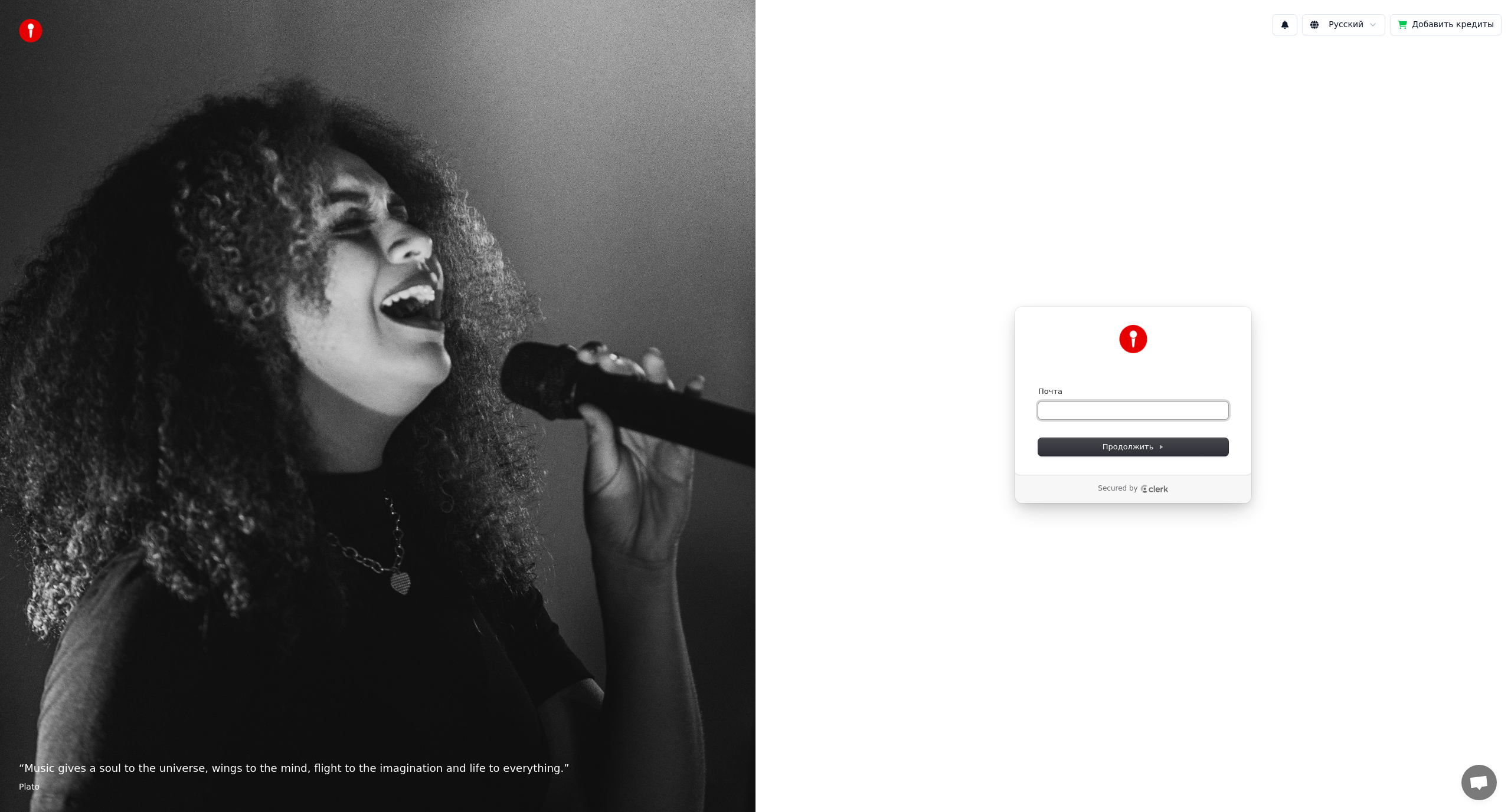
click at [1119, 410] on input "Почта" at bounding box center [1133, 410] width 190 height 18
paste input "**********"
click at [1088, 438] on button "Продолжить" at bounding box center [1133, 447] width 190 height 18
type input "**********"
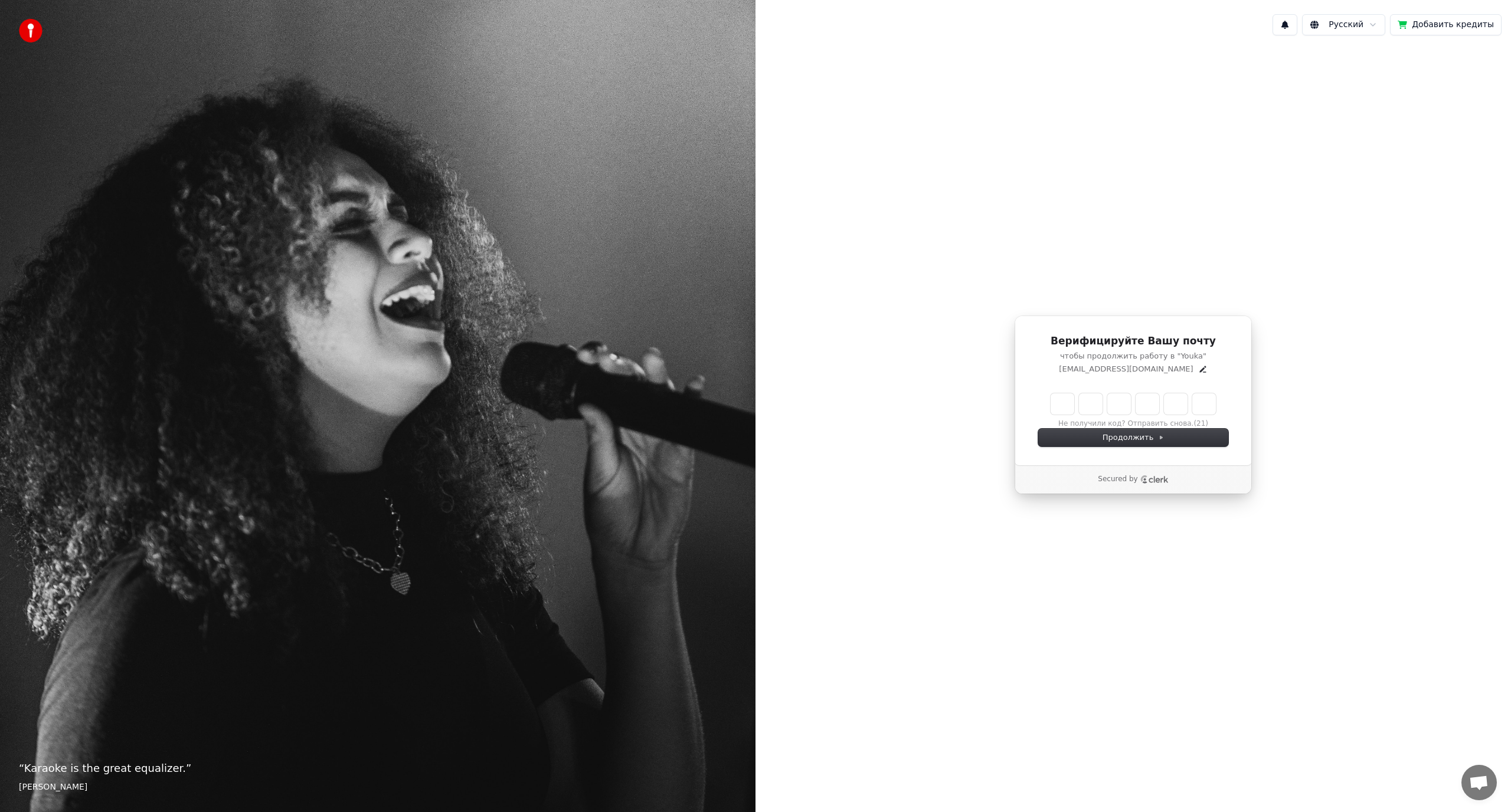
click at [1061, 401] on input "Enter verification code" at bounding box center [1133, 405] width 165 height 22
paste input "******"
type input "******"
